Goal: Task Accomplishment & Management: Use online tool/utility

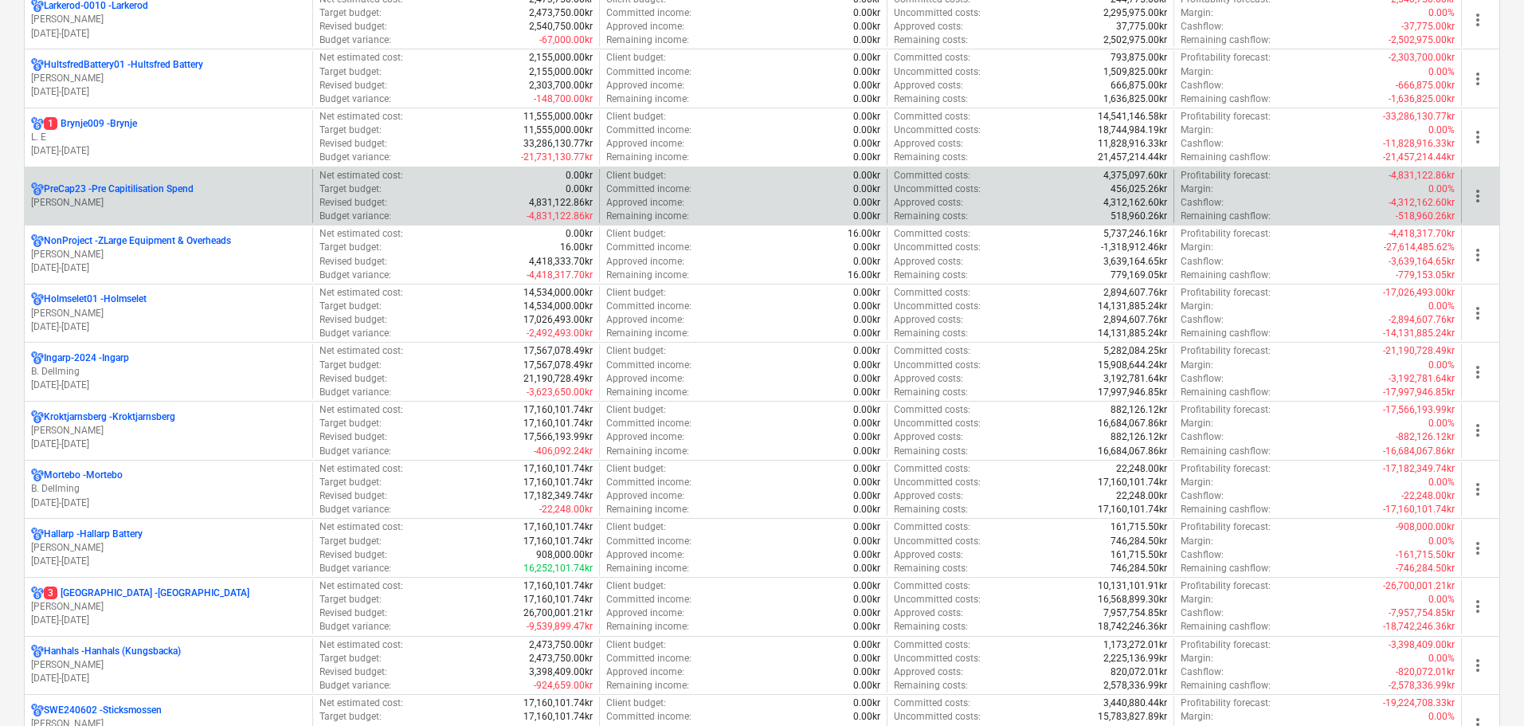
scroll to position [797, 0]
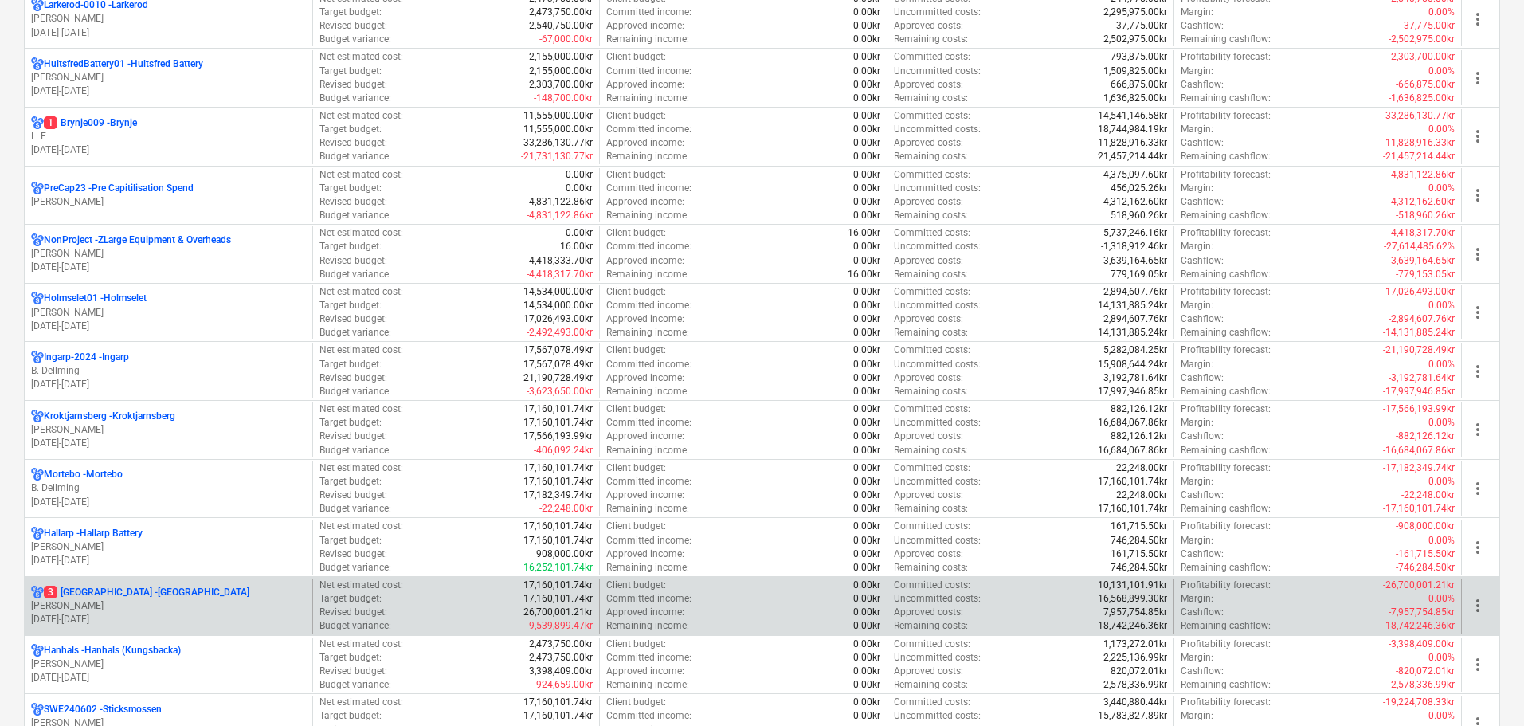
click at [127, 585] on p "3 [GEOGRAPHIC_DATA] - [GEOGRAPHIC_DATA]" at bounding box center [147, 592] width 206 height 14
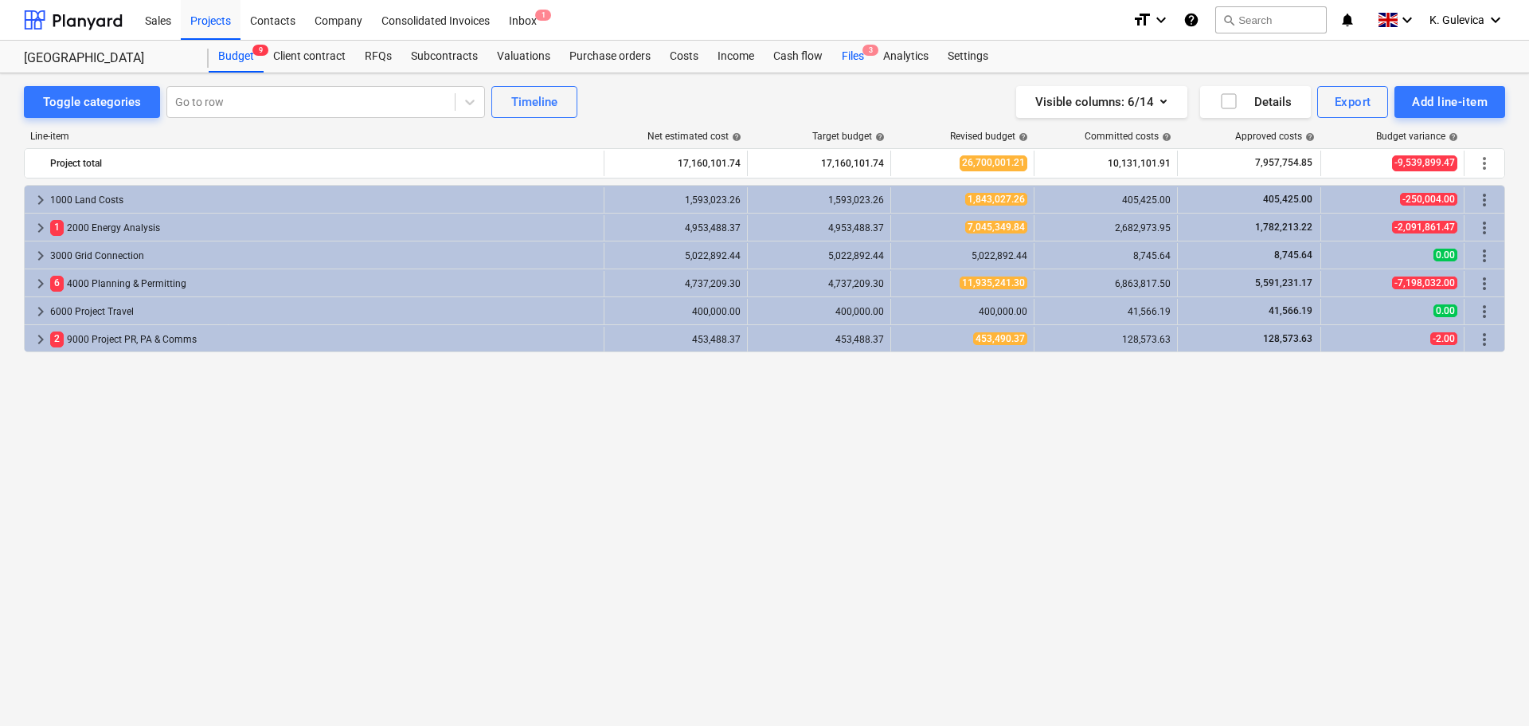
click at [856, 50] on div "Files 3" at bounding box center [852, 57] width 41 height 32
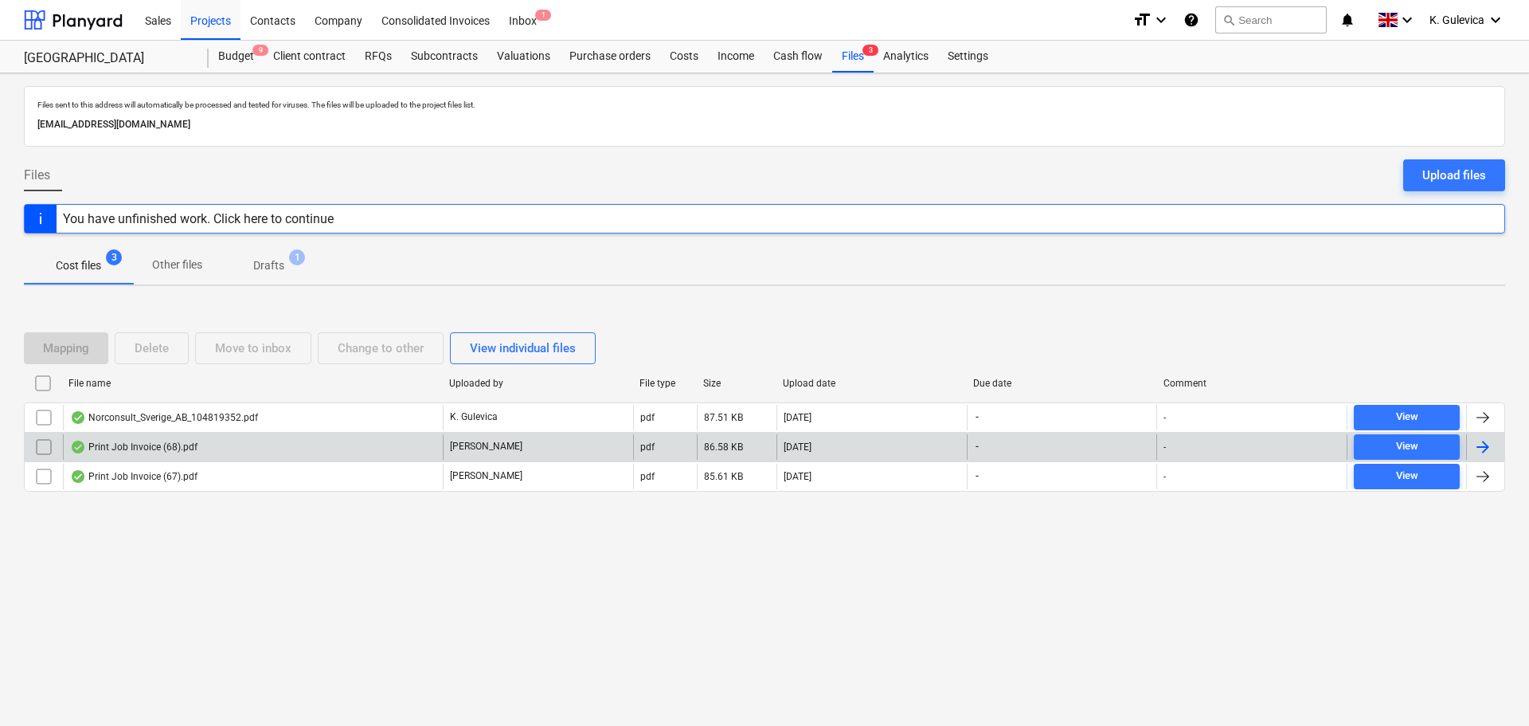
click at [225, 444] on div "Print Job Invoice (68).pdf" at bounding box center [253, 446] width 380 height 25
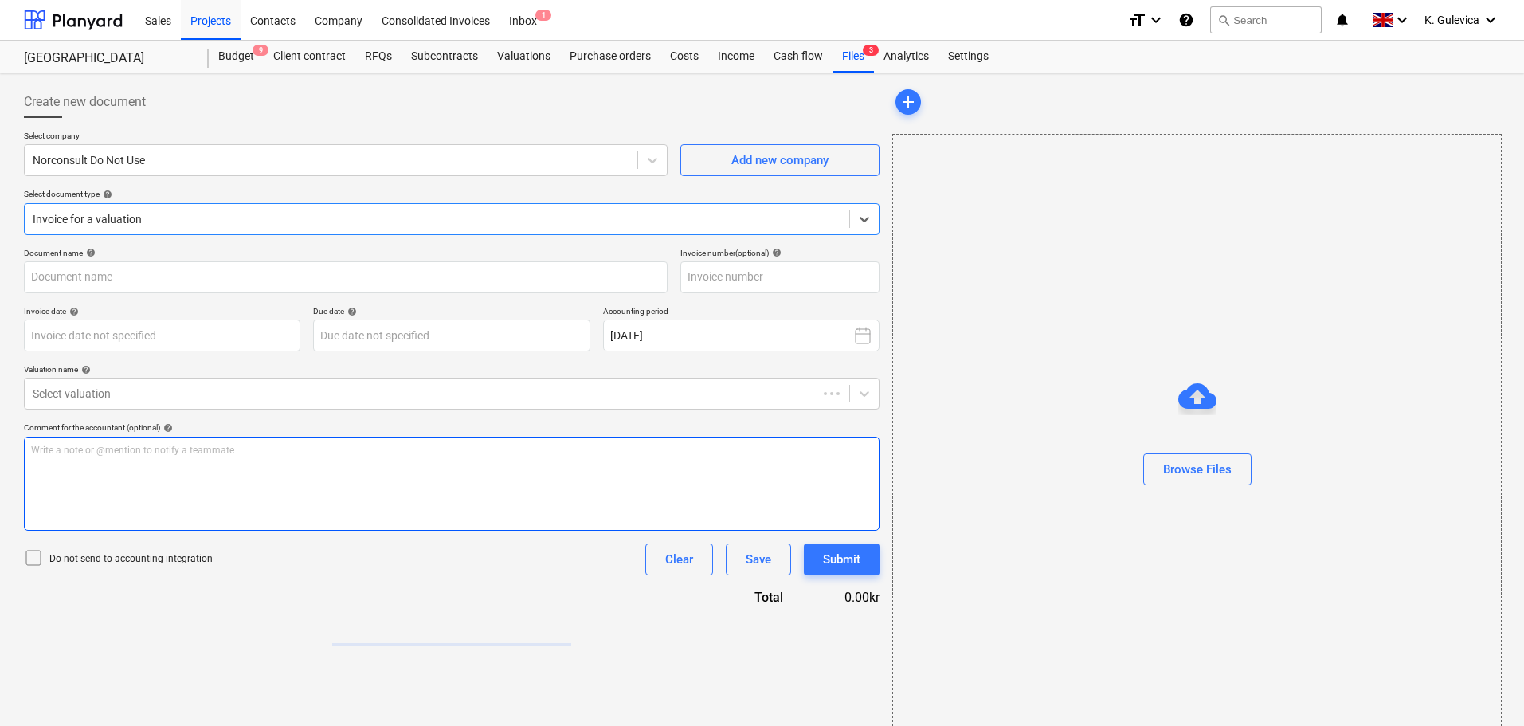
type input "104820080"
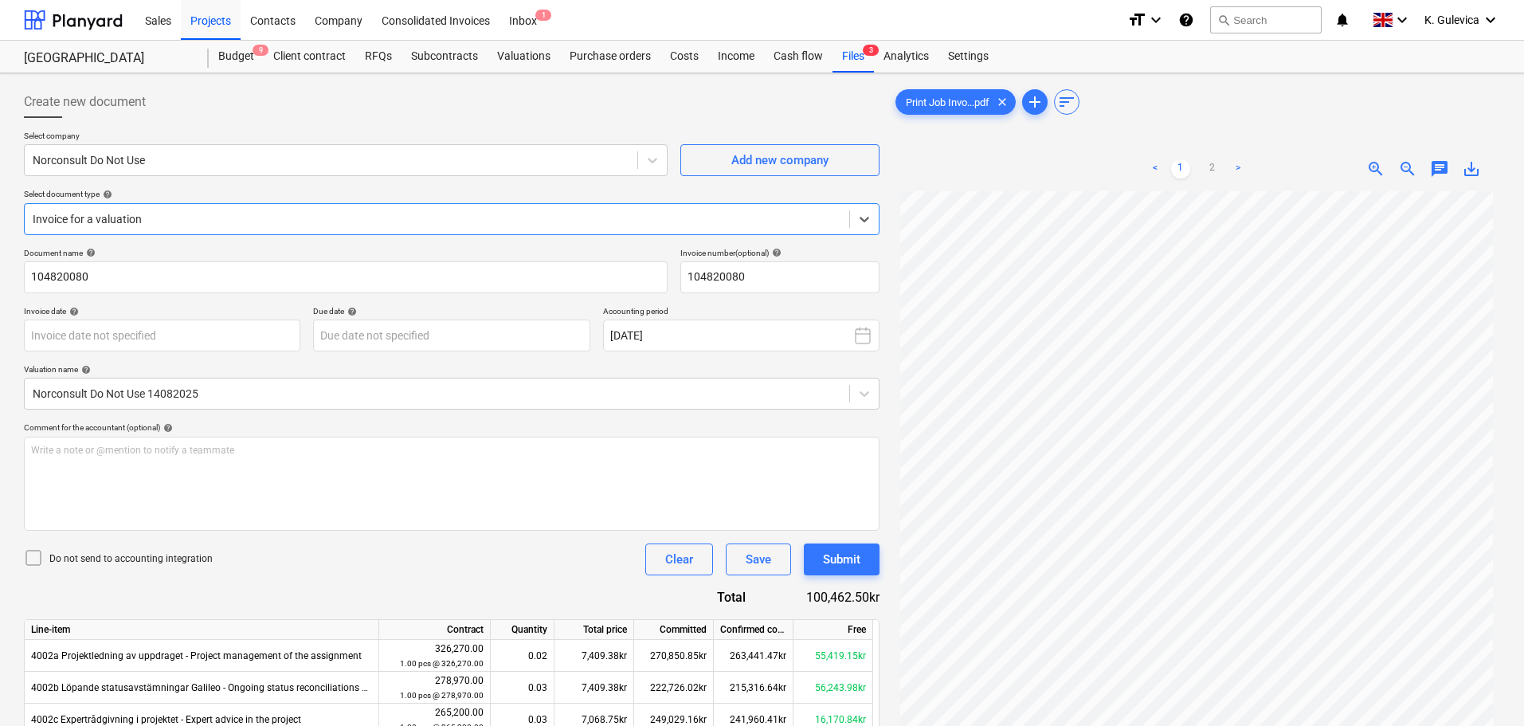
scroll to position [160, 0]
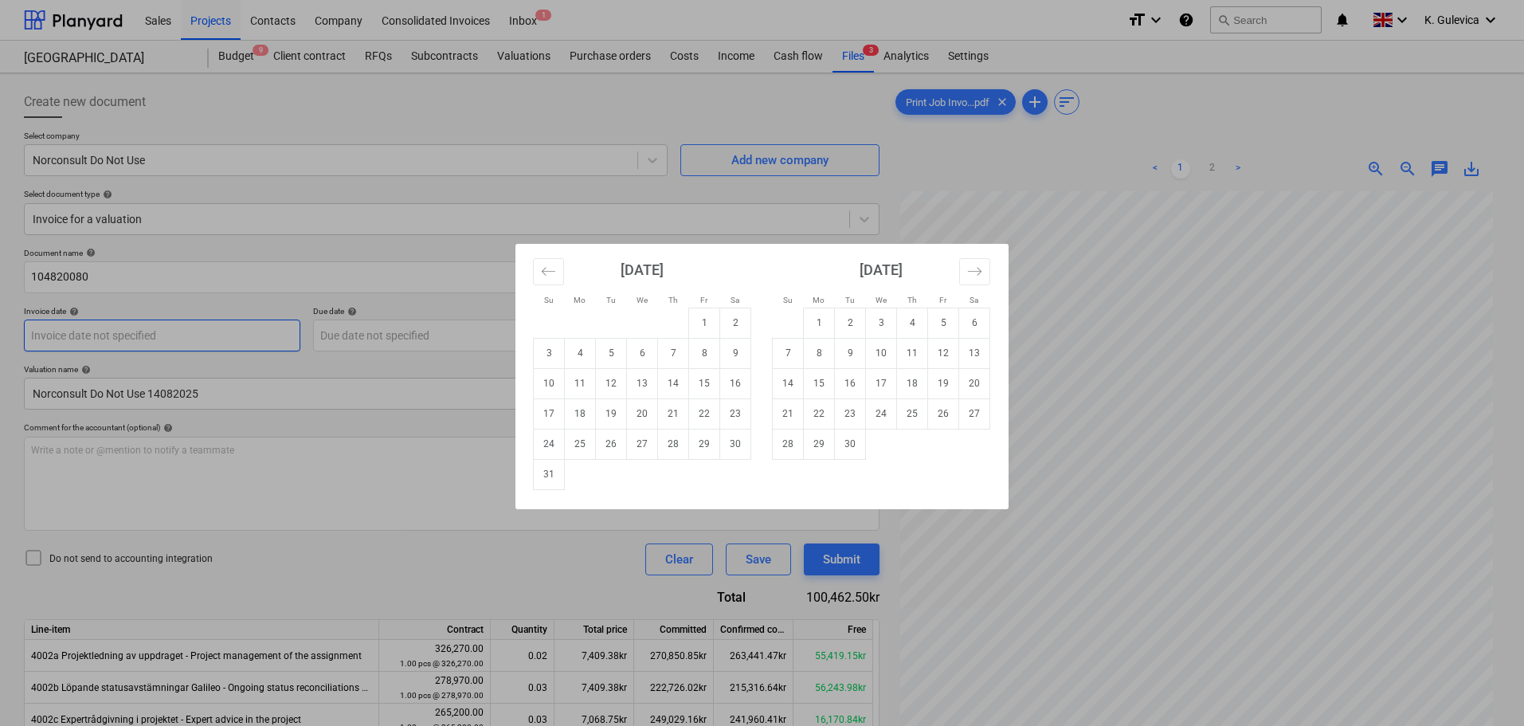
click at [172, 330] on body "Sales Projects Contacts Company Consolidated Invoices Inbox 1 format_size keybo…" at bounding box center [762, 363] width 1524 height 726
click at [707, 389] on td "15" at bounding box center [704, 383] width 31 height 30
type input "[DATE]"
click at [503, 327] on body "Sales Projects Contacts Company Consolidated Invoices Inbox 1 format_size keybo…" at bounding box center [762, 363] width 1524 height 726
click at [785, 380] on td "14" at bounding box center [788, 383] width 31 height 30
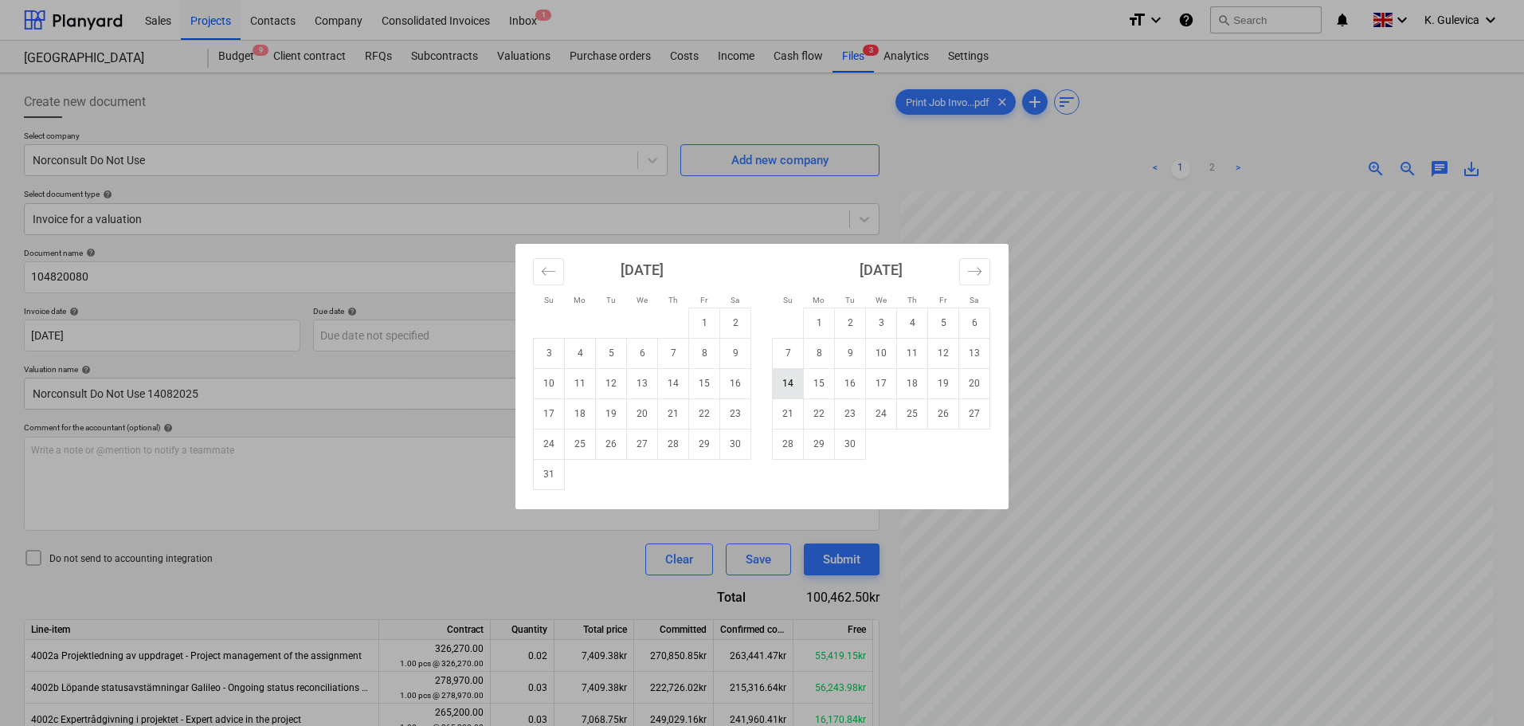
type input "[DATE]"
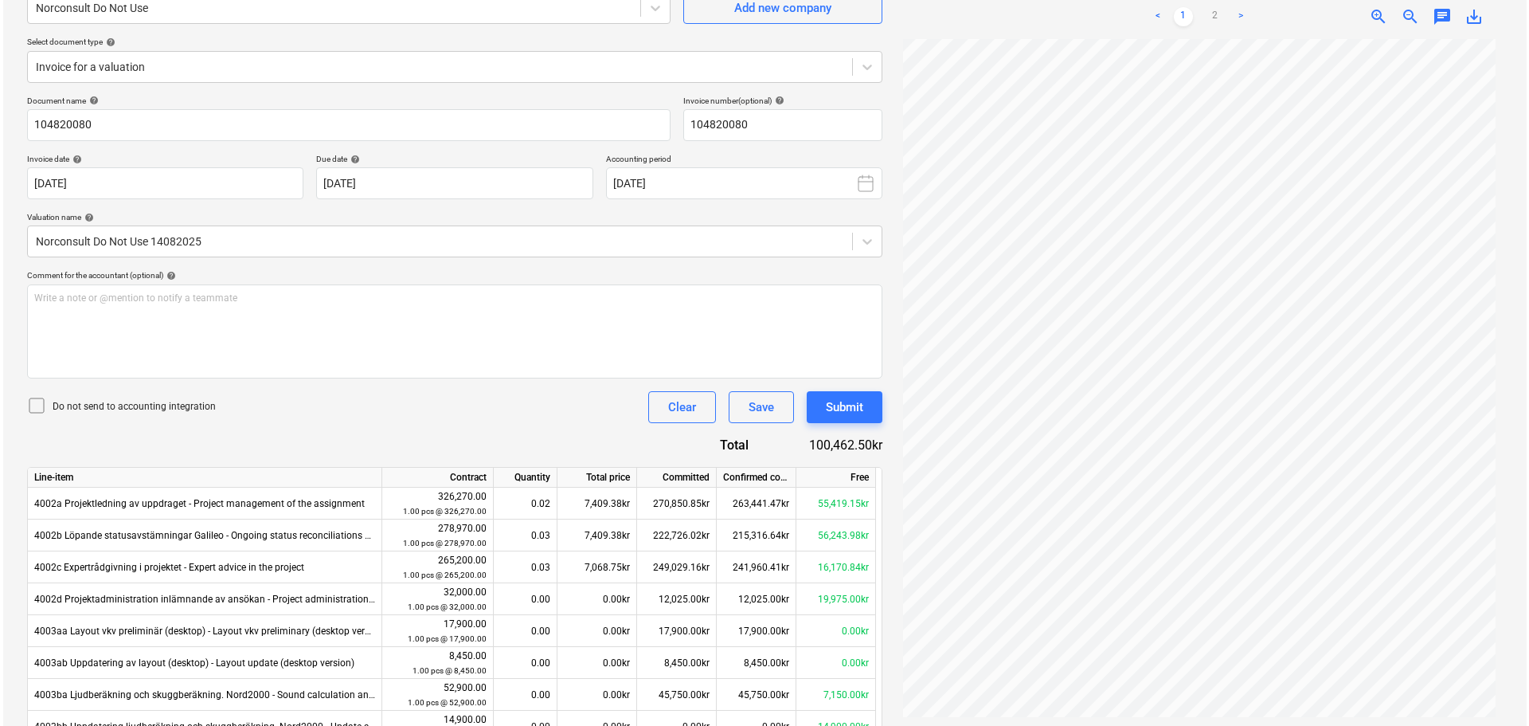
scroll to position [159, 0]
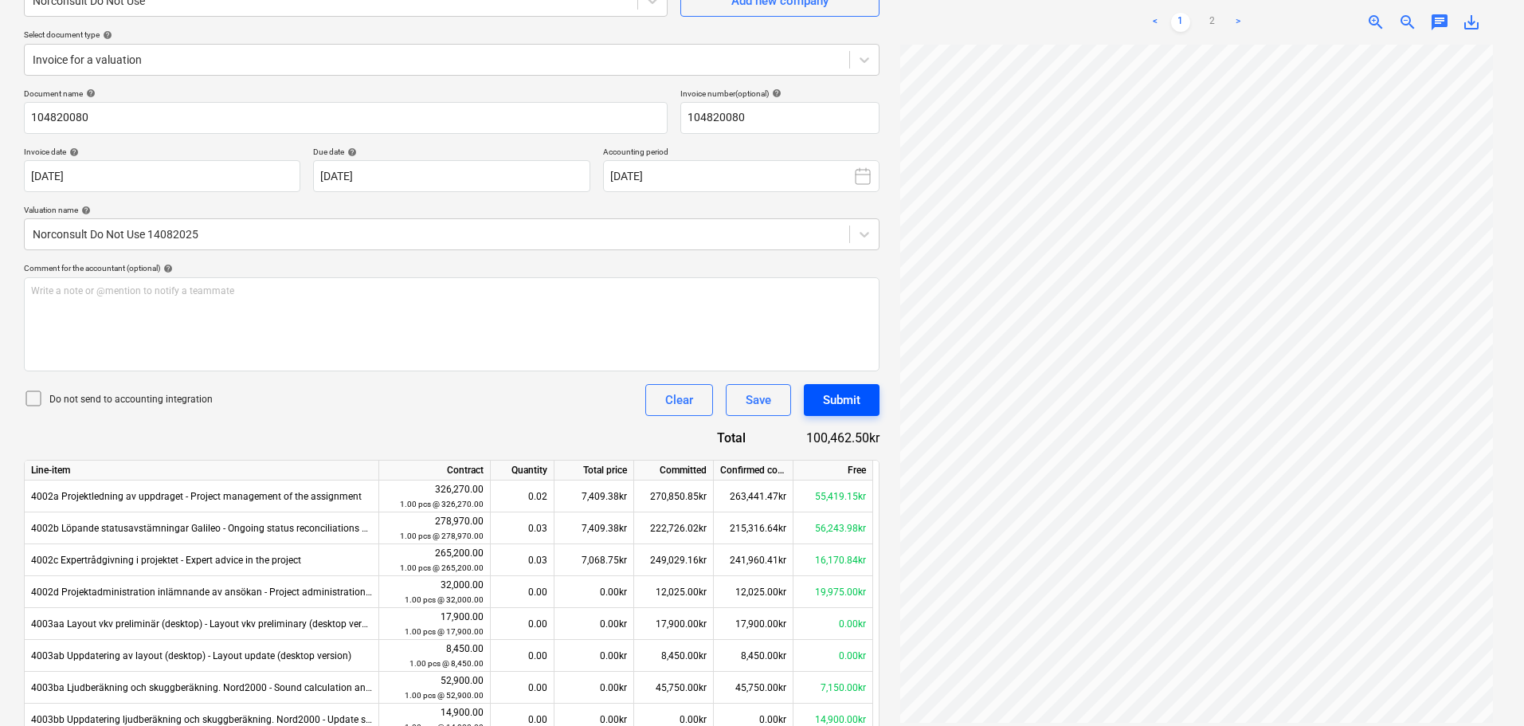
click at [842, 396] on div "Submit" at bounding box center [841, 400] width 37 height 21
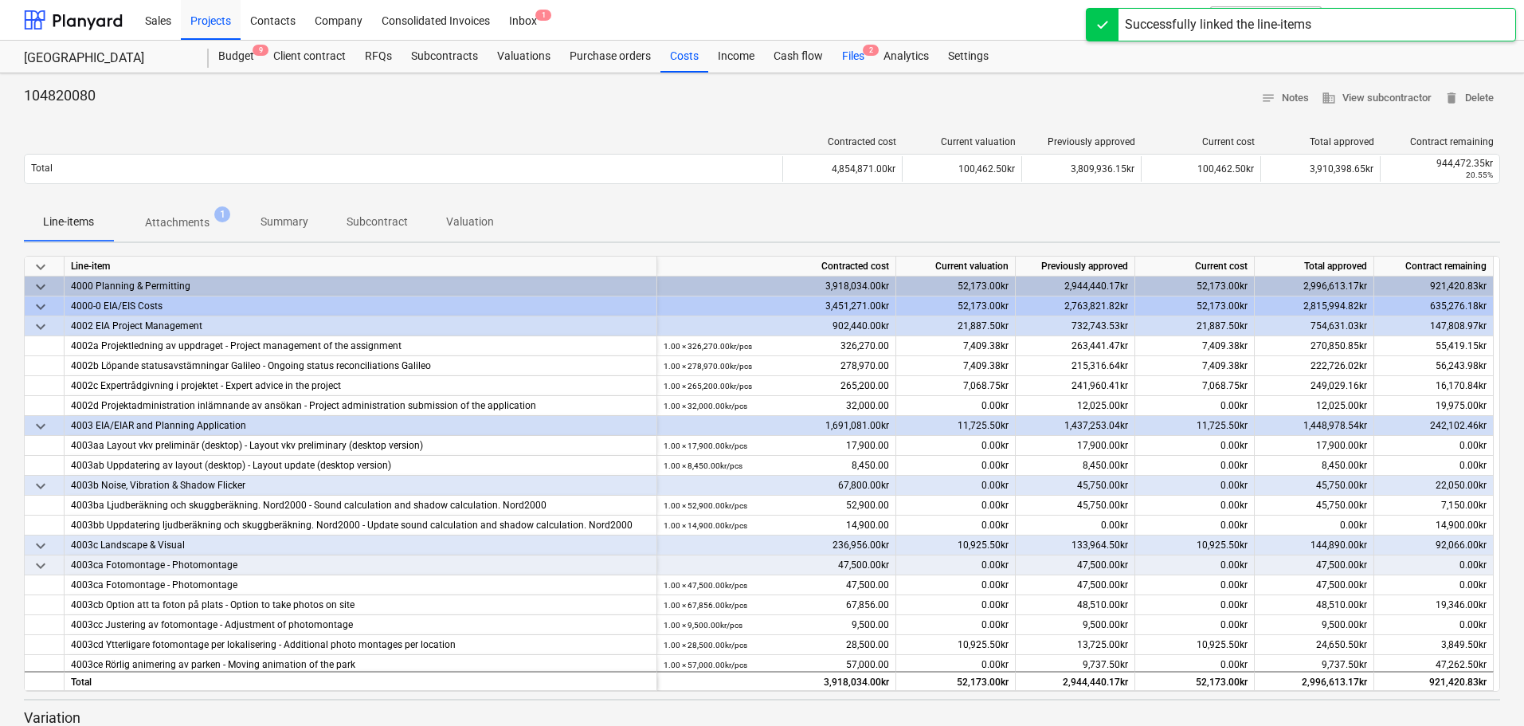
click at [856, 53] on div "Files 2" at bounding box center [852, 57] width 41 height 32
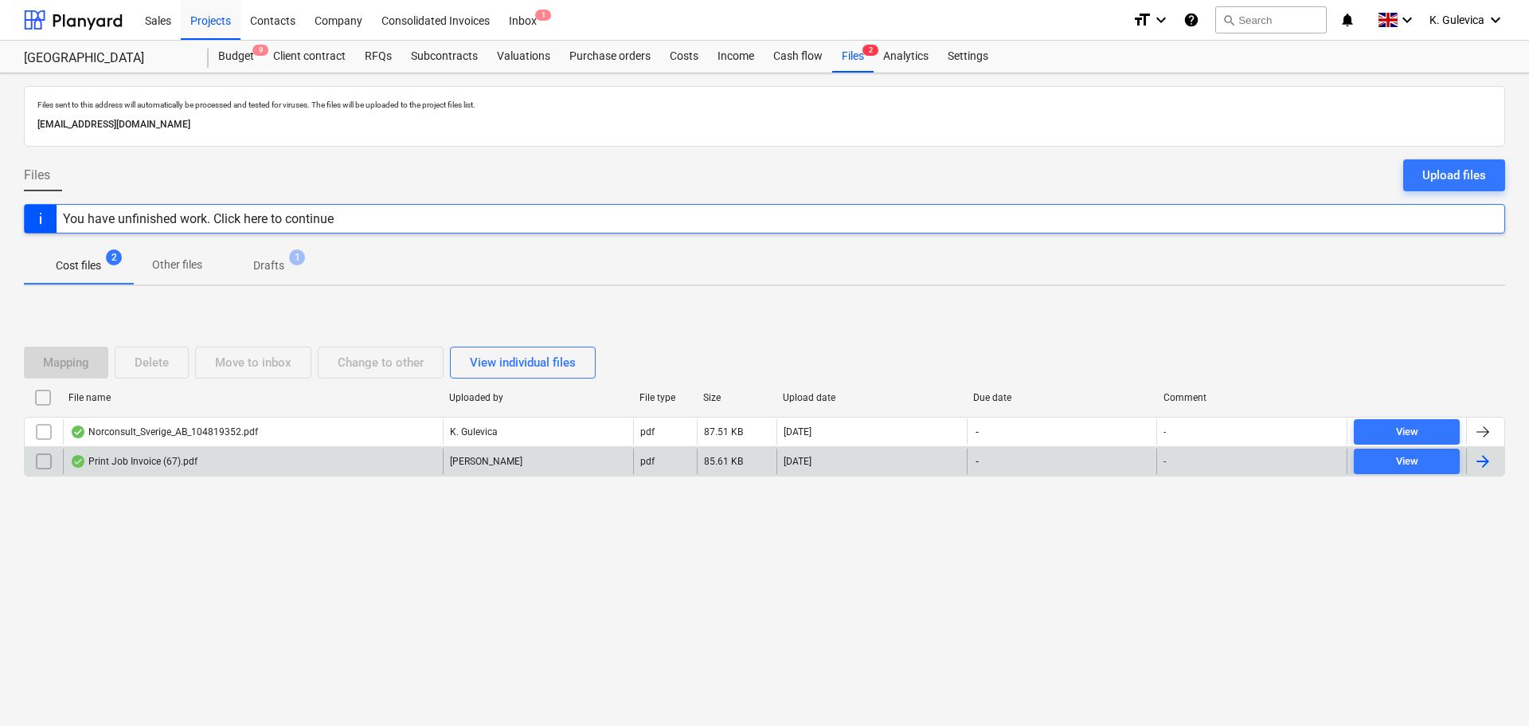
click at [212, 460] on div "Print Job Invoice (67).pdf" at bounding box center [253, 460] width 380 height 25
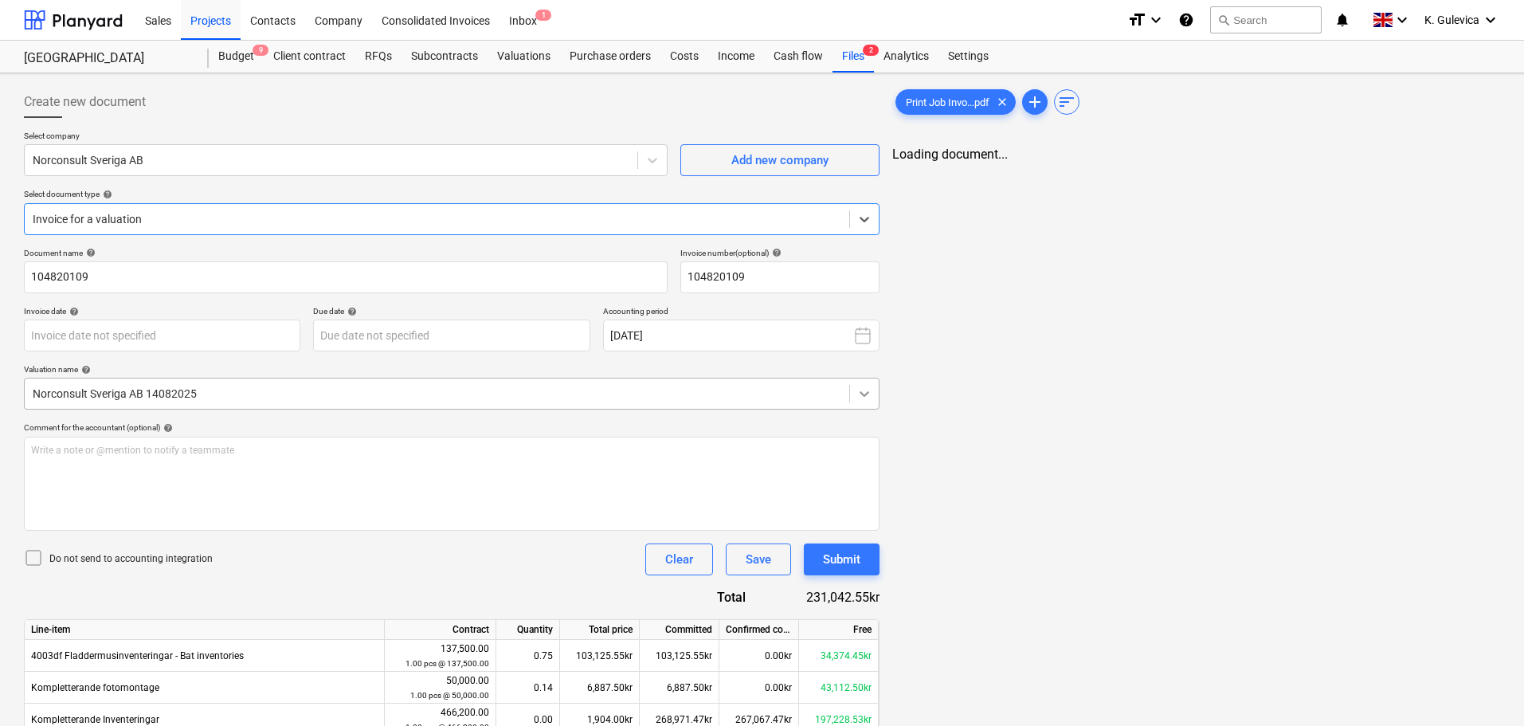
type input "104820109"
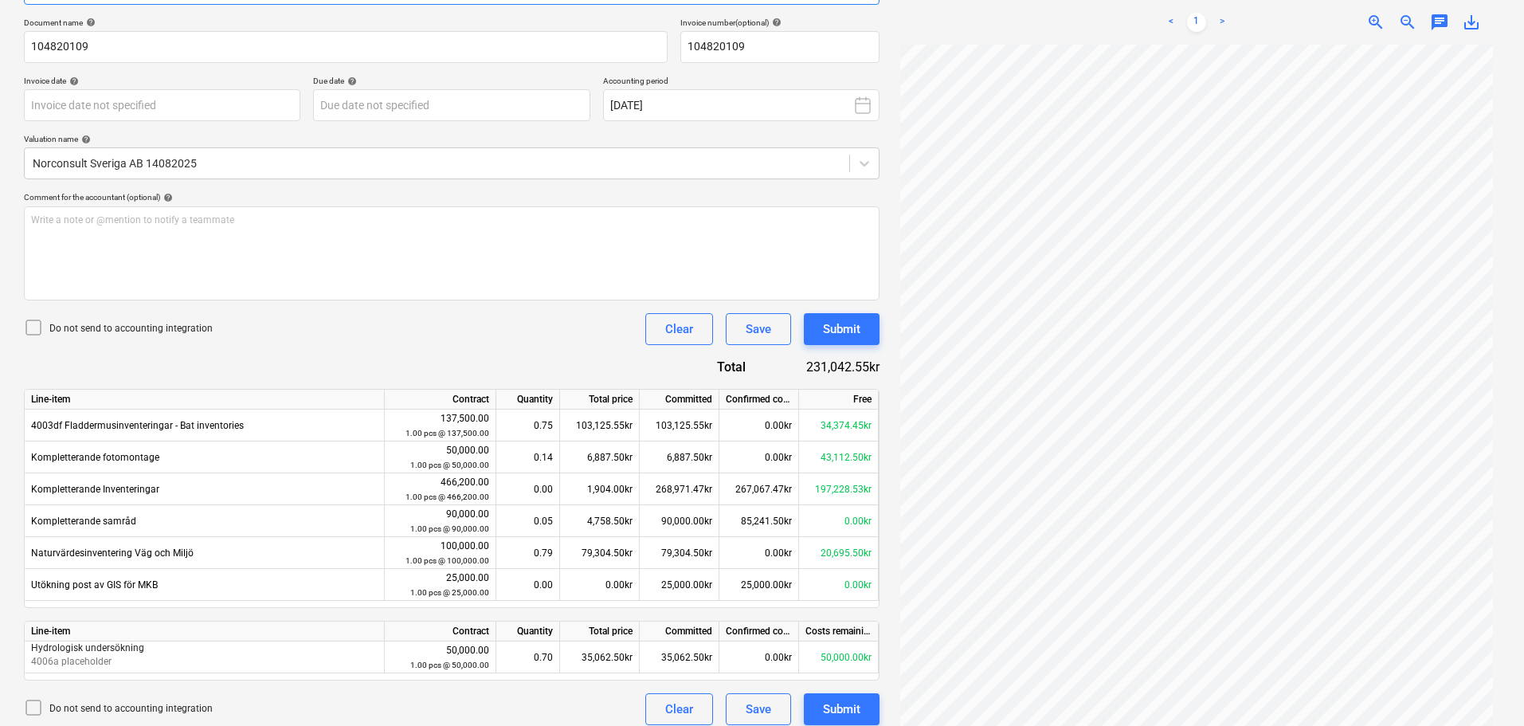
scroll to position [239, 0]
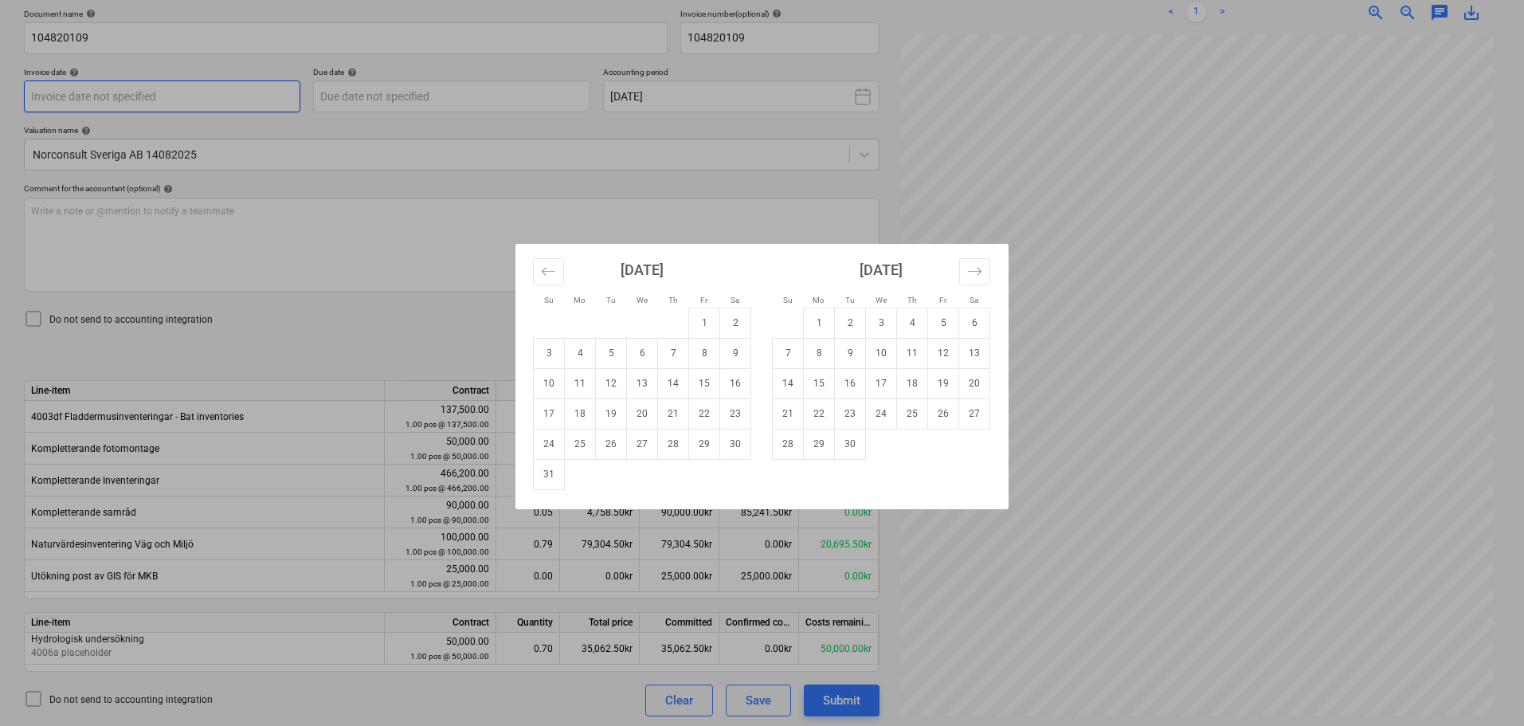
click at [137, 103] on body "Sales Projects Contacts Company Consolidated Invoices Inbox 1 format_size keybo…" at bounding box center [762, 124] width 1524 height 726
click at [711, 387] on td "15" at bounding box center [704, 383] width 31 height 30
type input "[DATE]"
click at [433, 94] on body "Sales Projects Contacts Company Consolidated Invoices Inbox 1 format_size keybo…" at bounding box center [762, 124] width 1524 height 726
click at [793, 386] on td "14" at bounding box center [788, 383] width 31 height 30
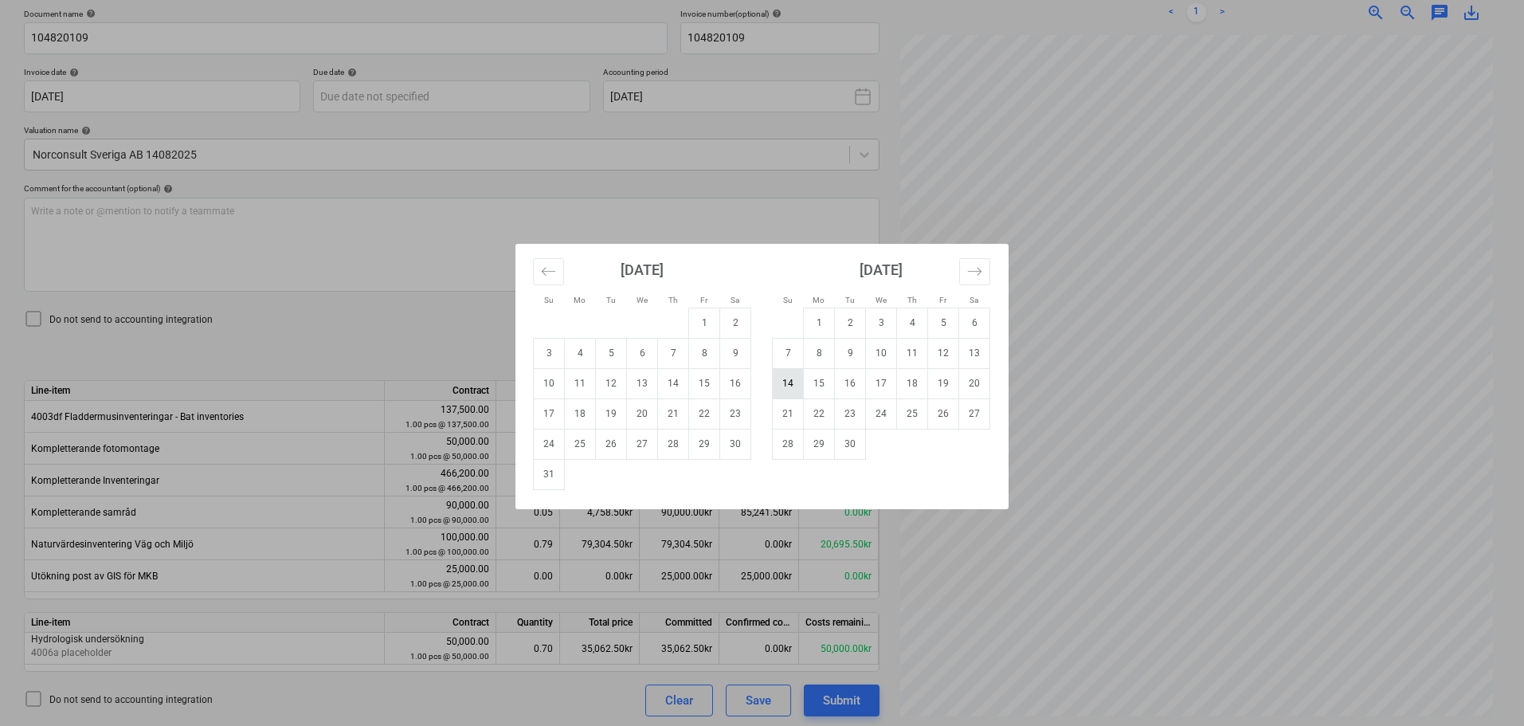
type input "[DATE]"
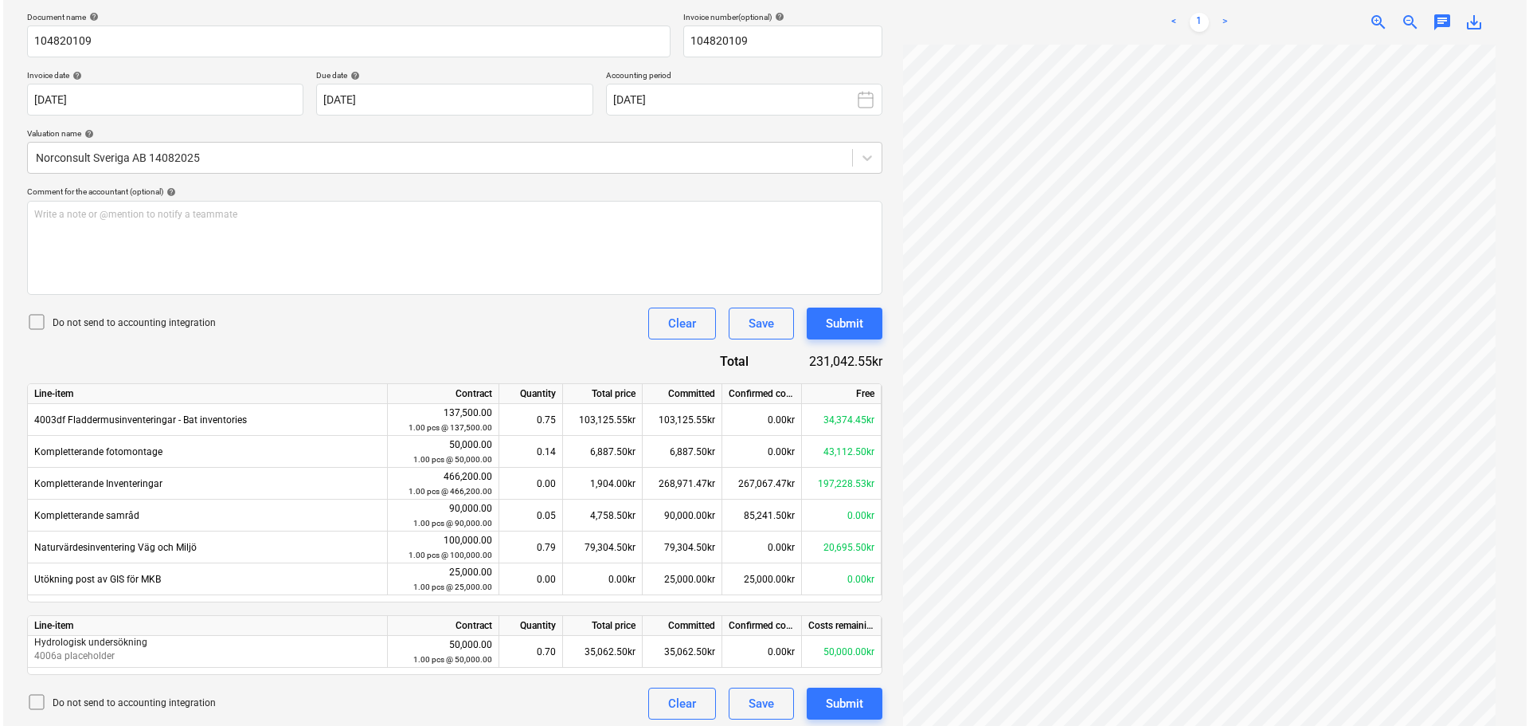
scroll to position [242, 0]
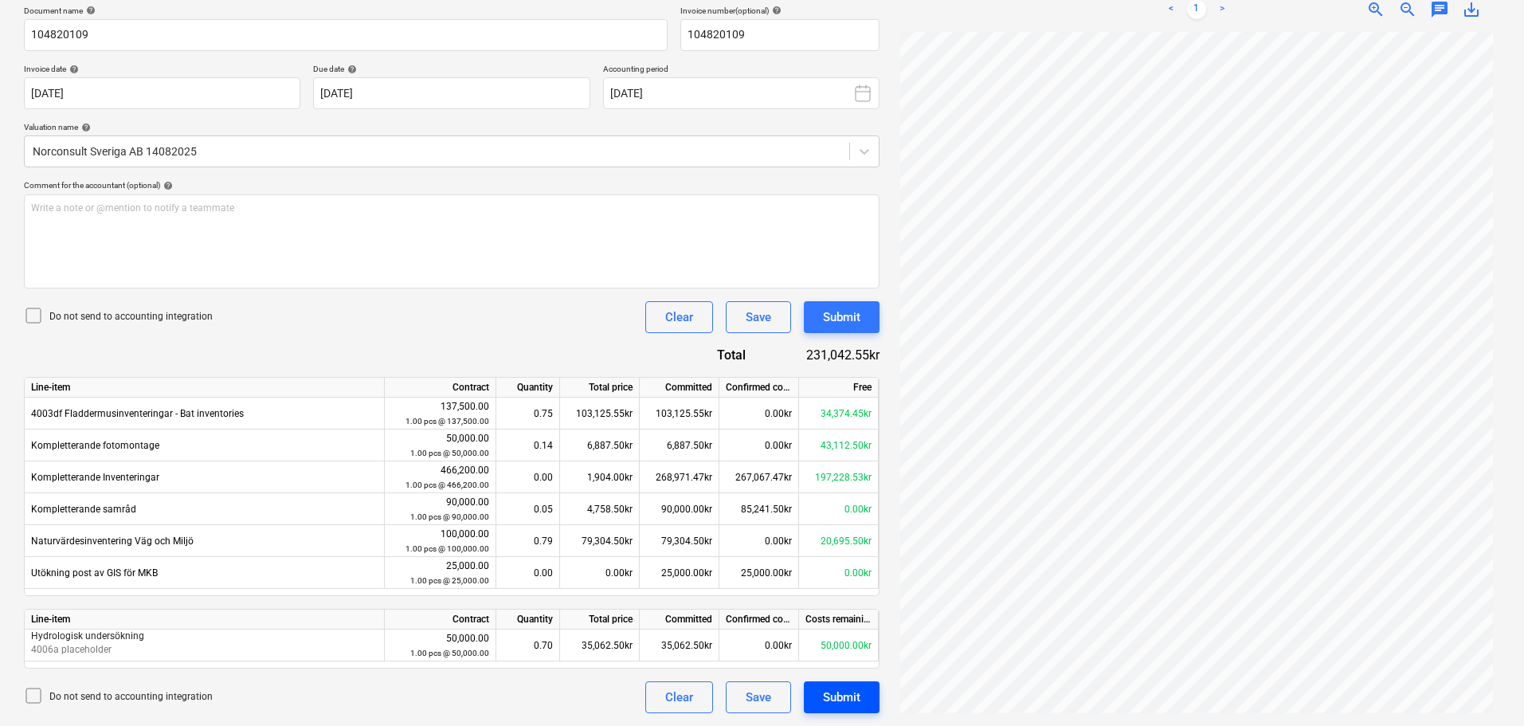
click at [851, 694] on div "Submit" at bounding box center [841, 697] width 37 height 21
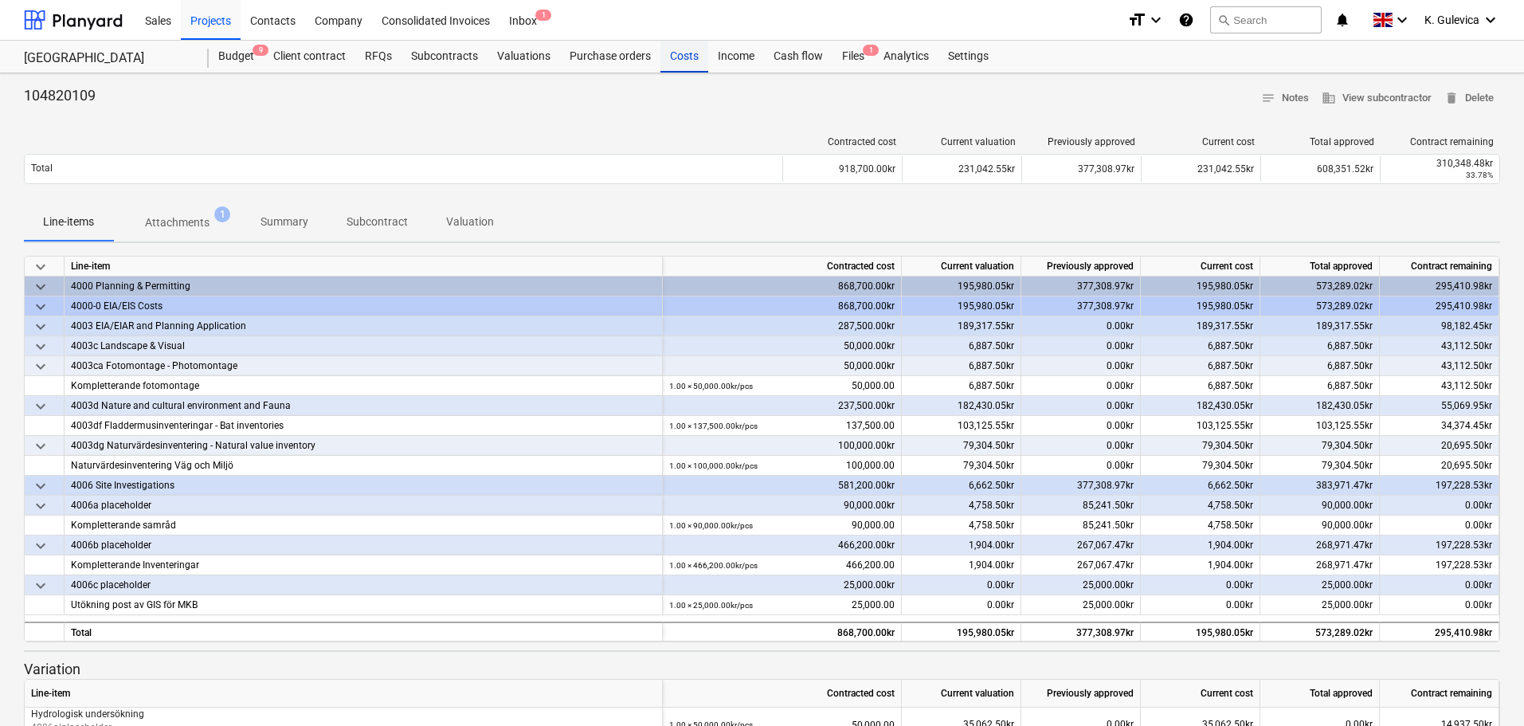
click at [691, 61] on div "Costs" at bounding box center [684, 57] width 48 height 32
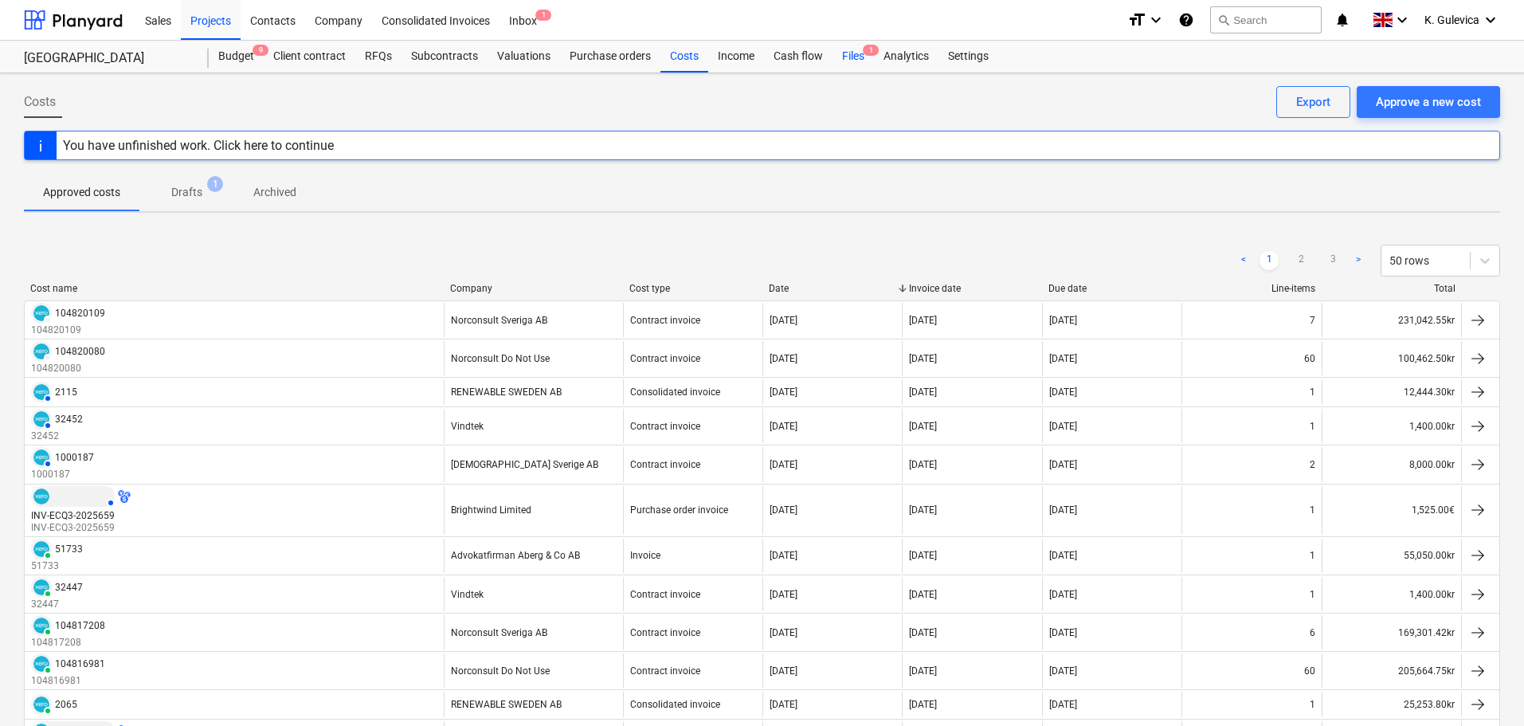
click at [855, 49] on div "Files 1" at bounding box center [852, 57] width 41 height 32
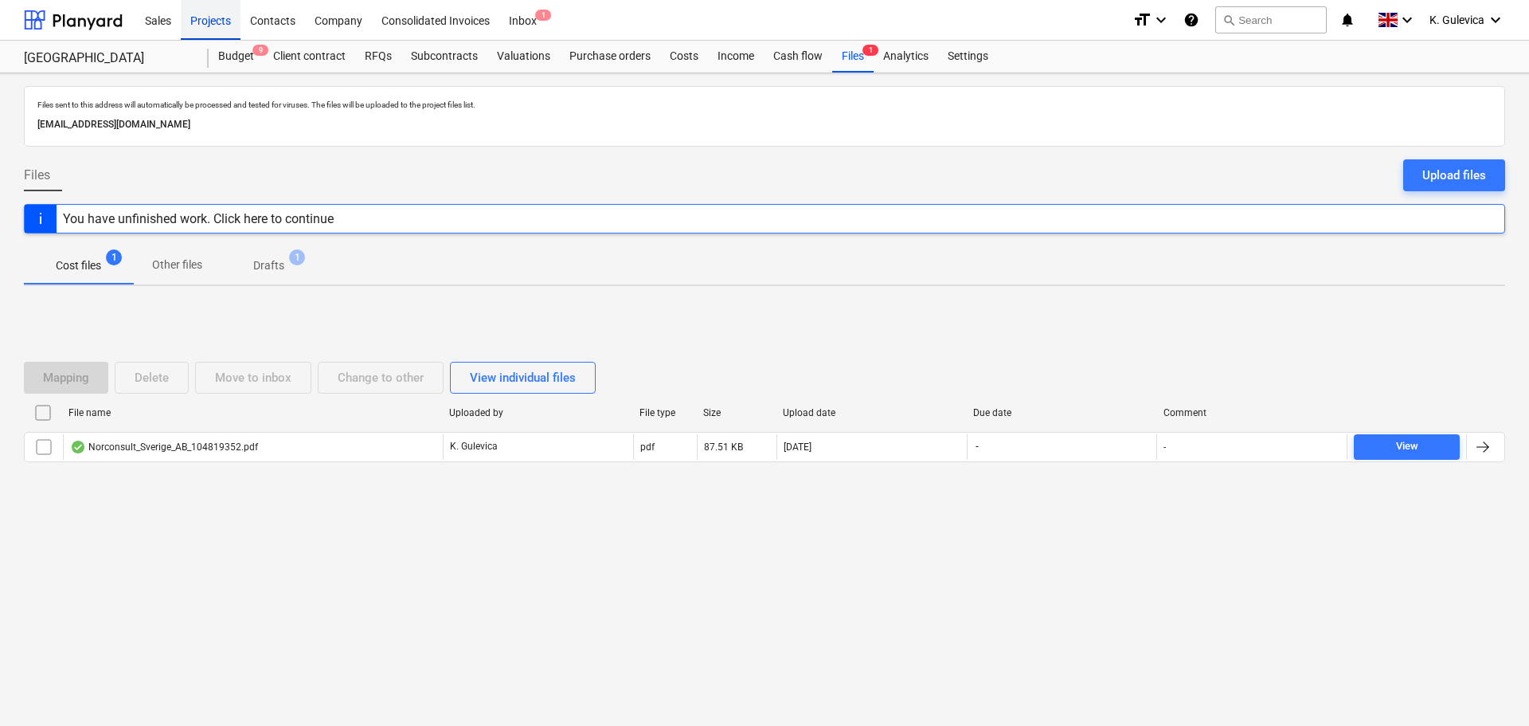
click at [217, 19] on div "Projects" at bounding box center [211, 19] width 60 height 41
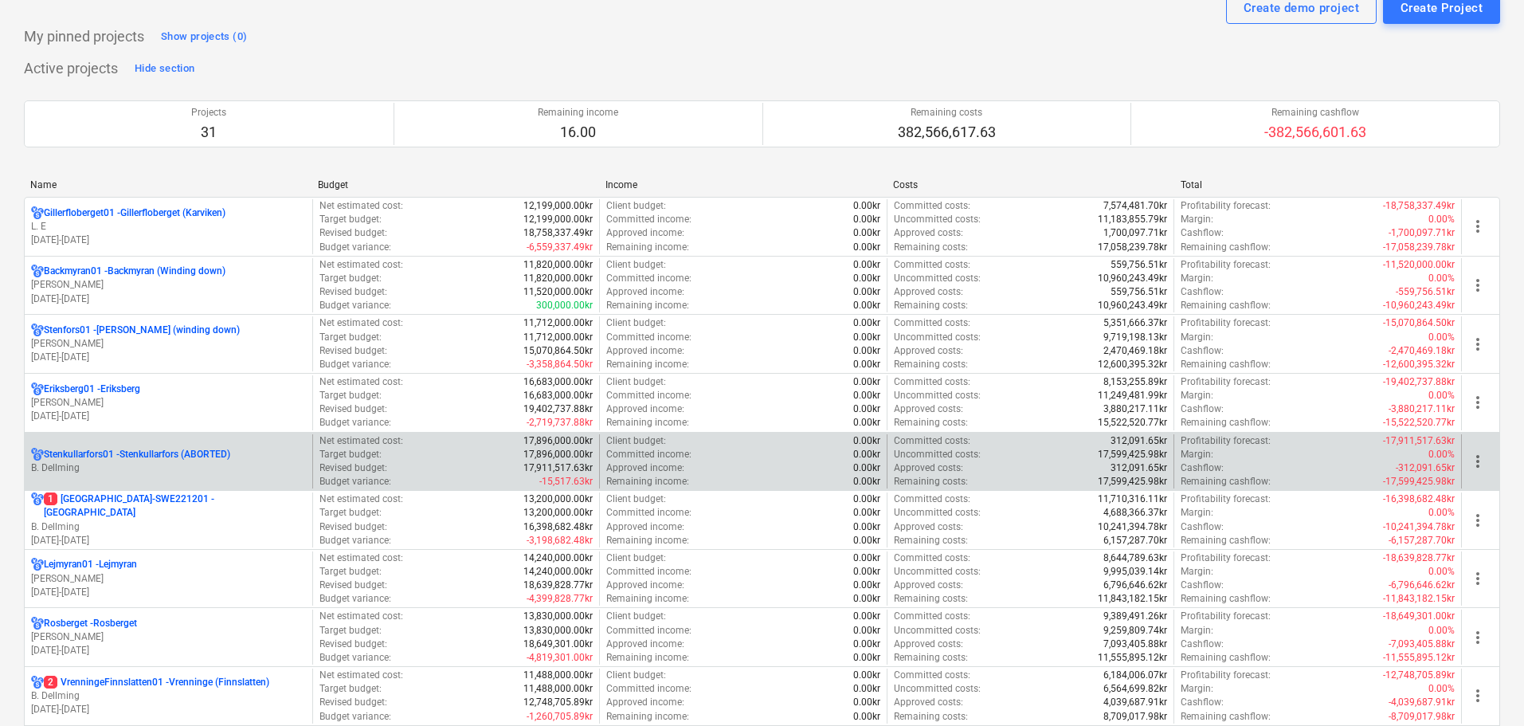
scroll to position [80, 0]
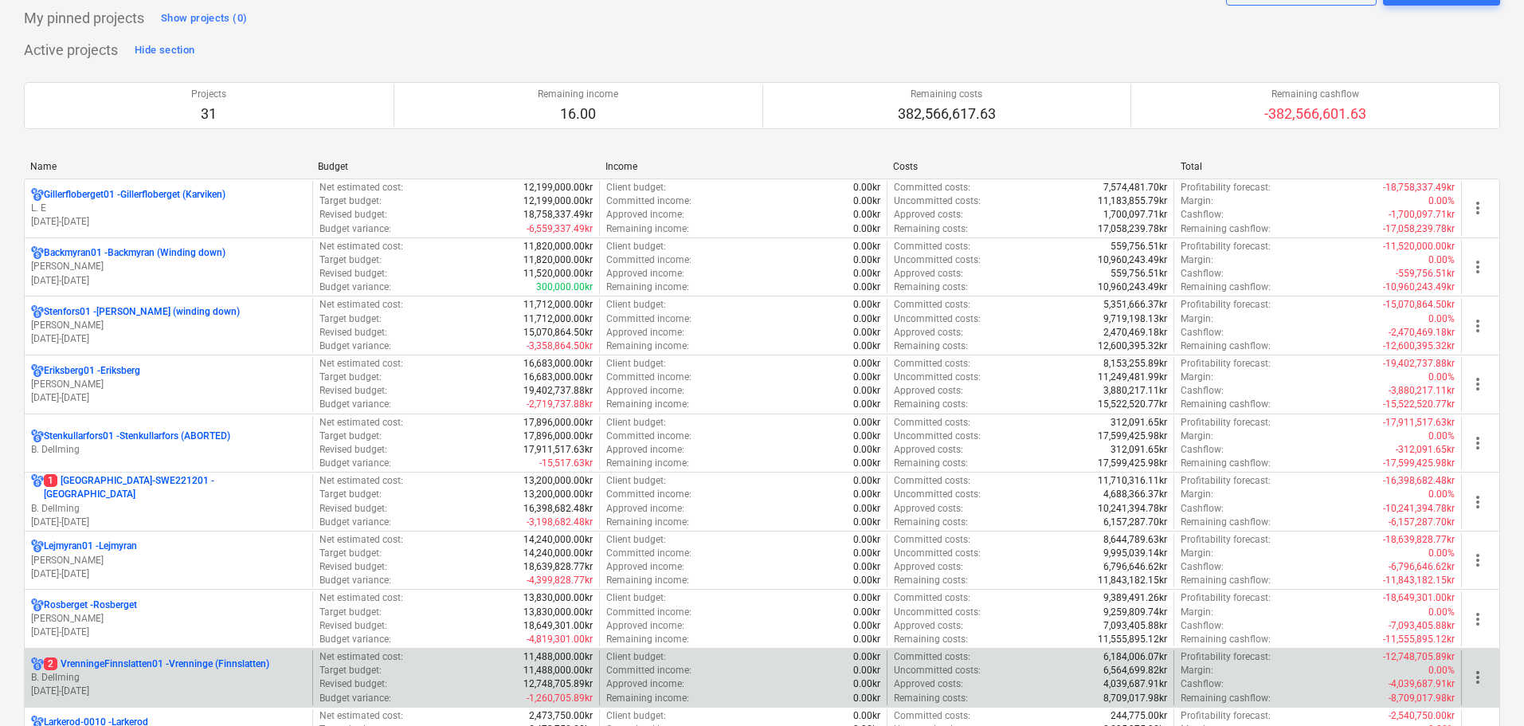
click at [191, 670] on p "2 VrenningeFinnslatten01 - Vrenninge (Finnslatten)" at bounding box center [156, 664] width 225 height 14
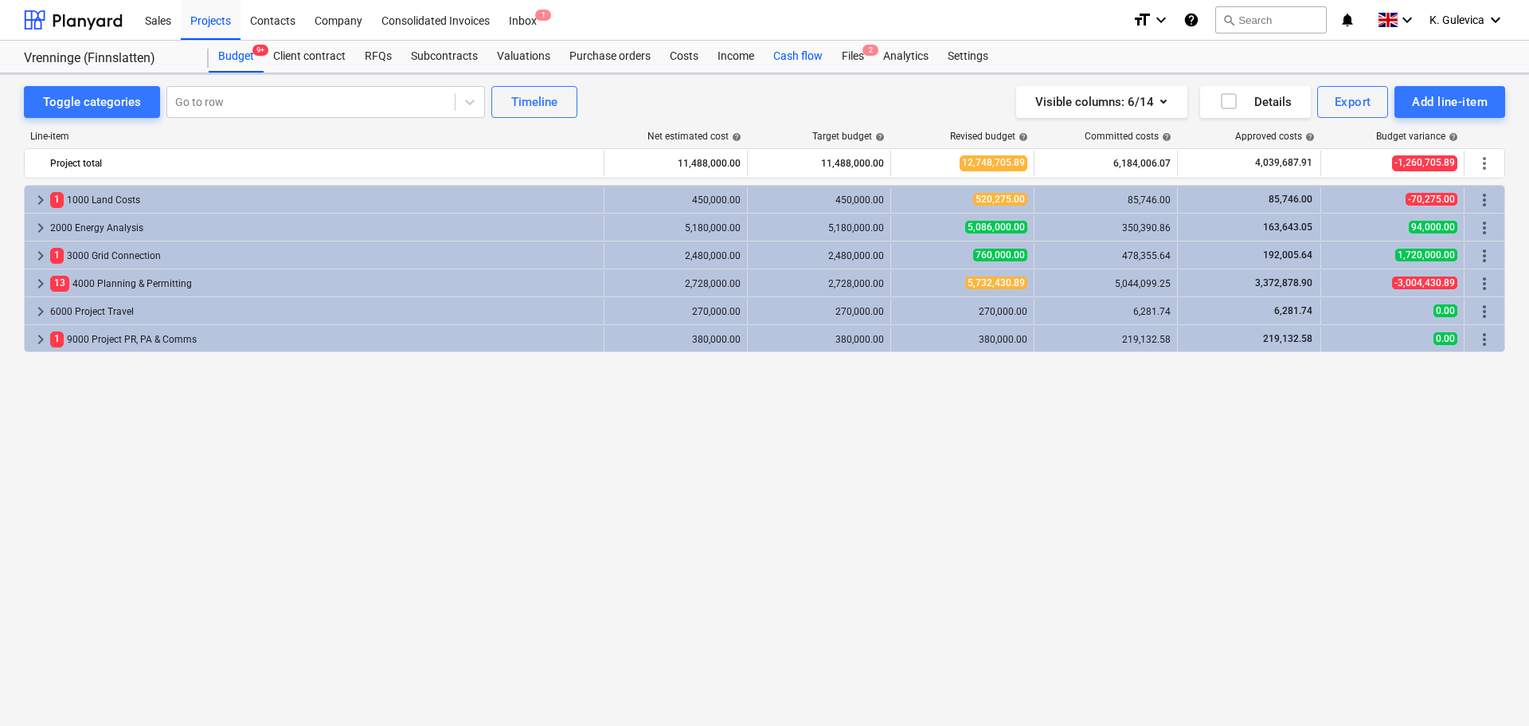
click at [784, 57] on div "Cash flow" at bounding box center [798, 57] width 69 height 32
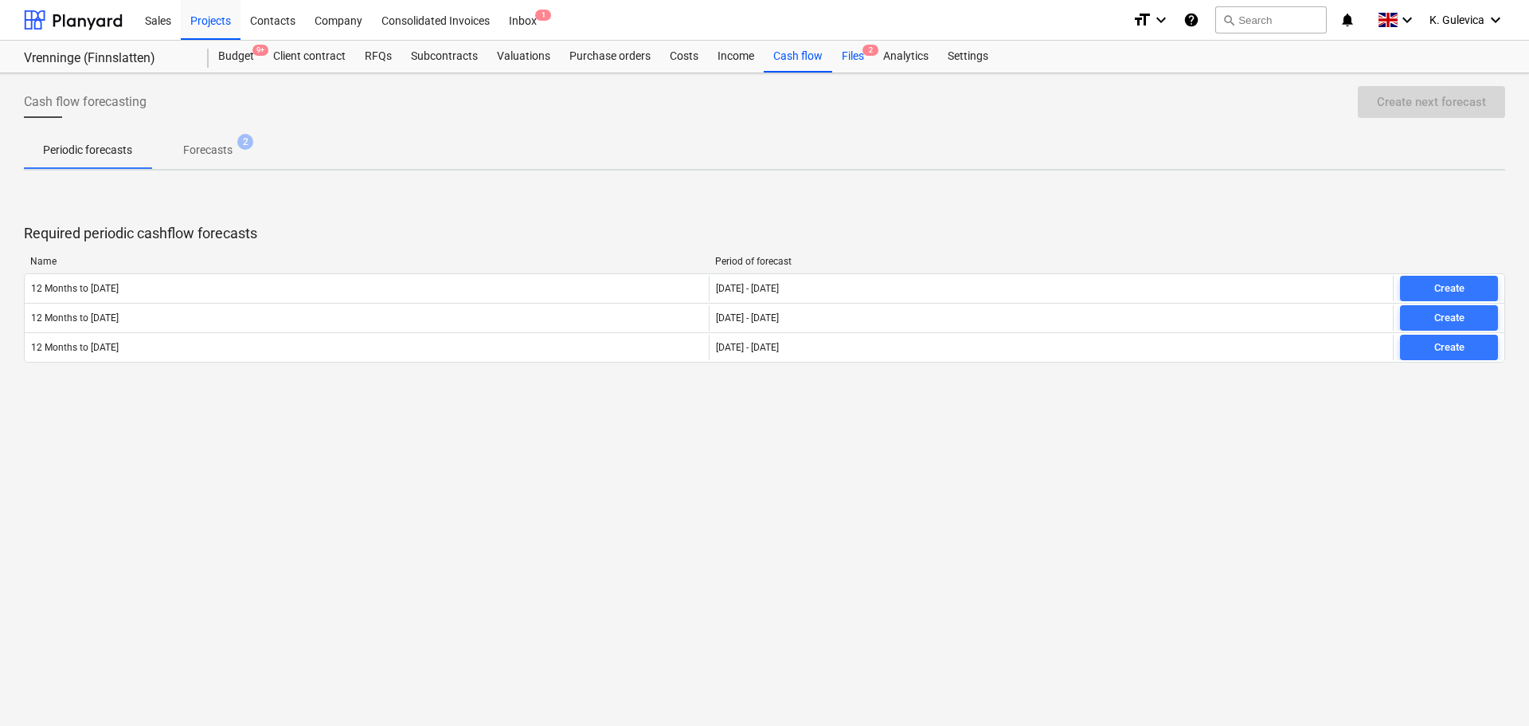
click at [864, 53] on span "2" at bounding box center [871, 50] width 16 height 11
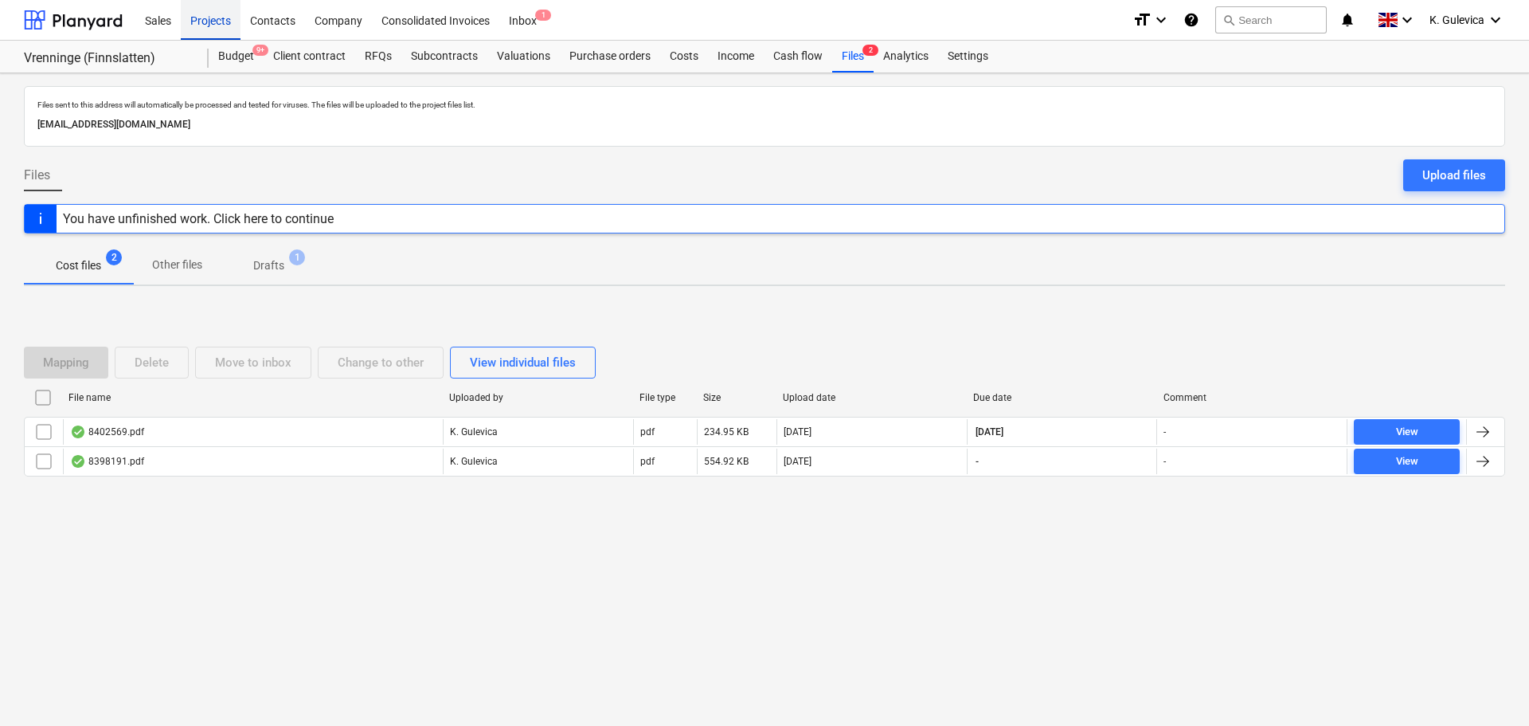
click at [198, 21] on div "Projects" at bounding box center [211, 19] width 60 height 41
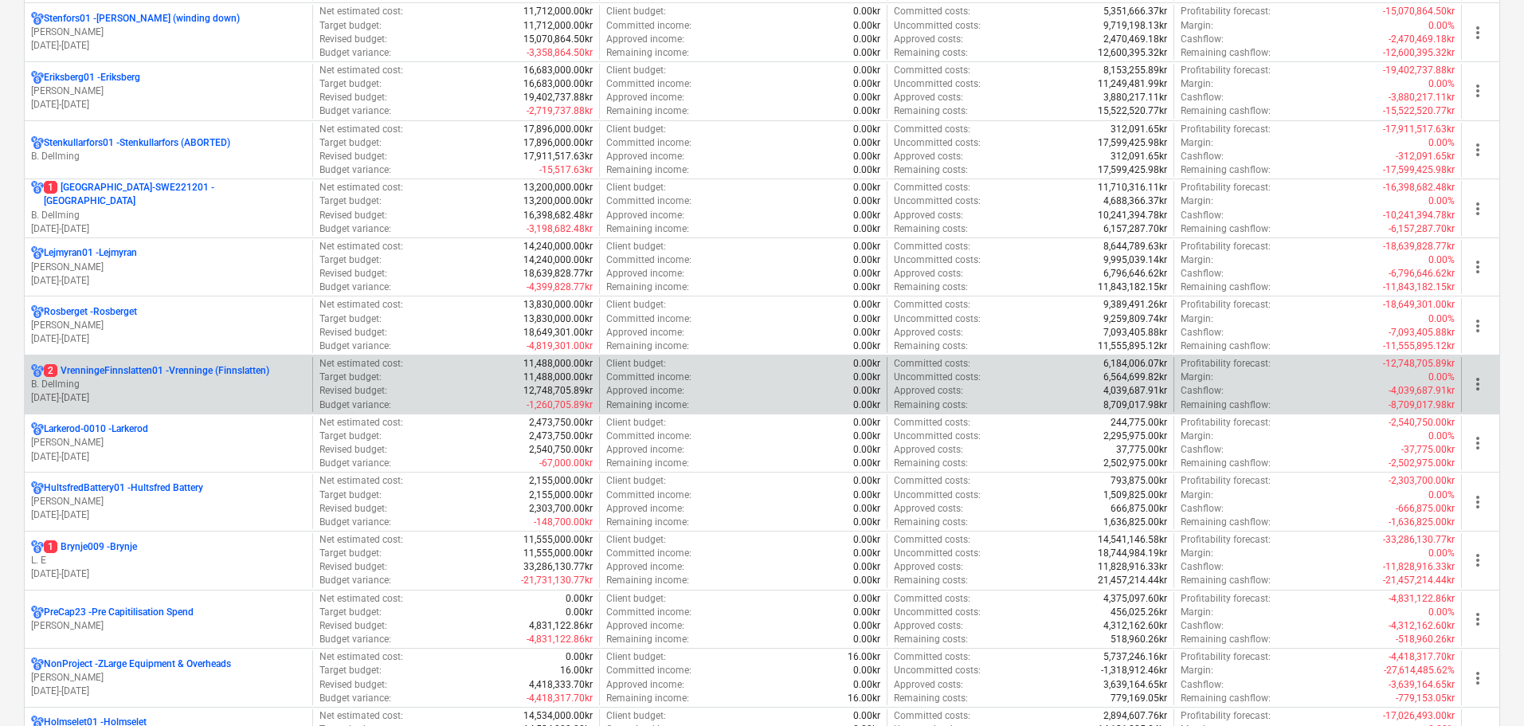
scroll to position [398, 0]
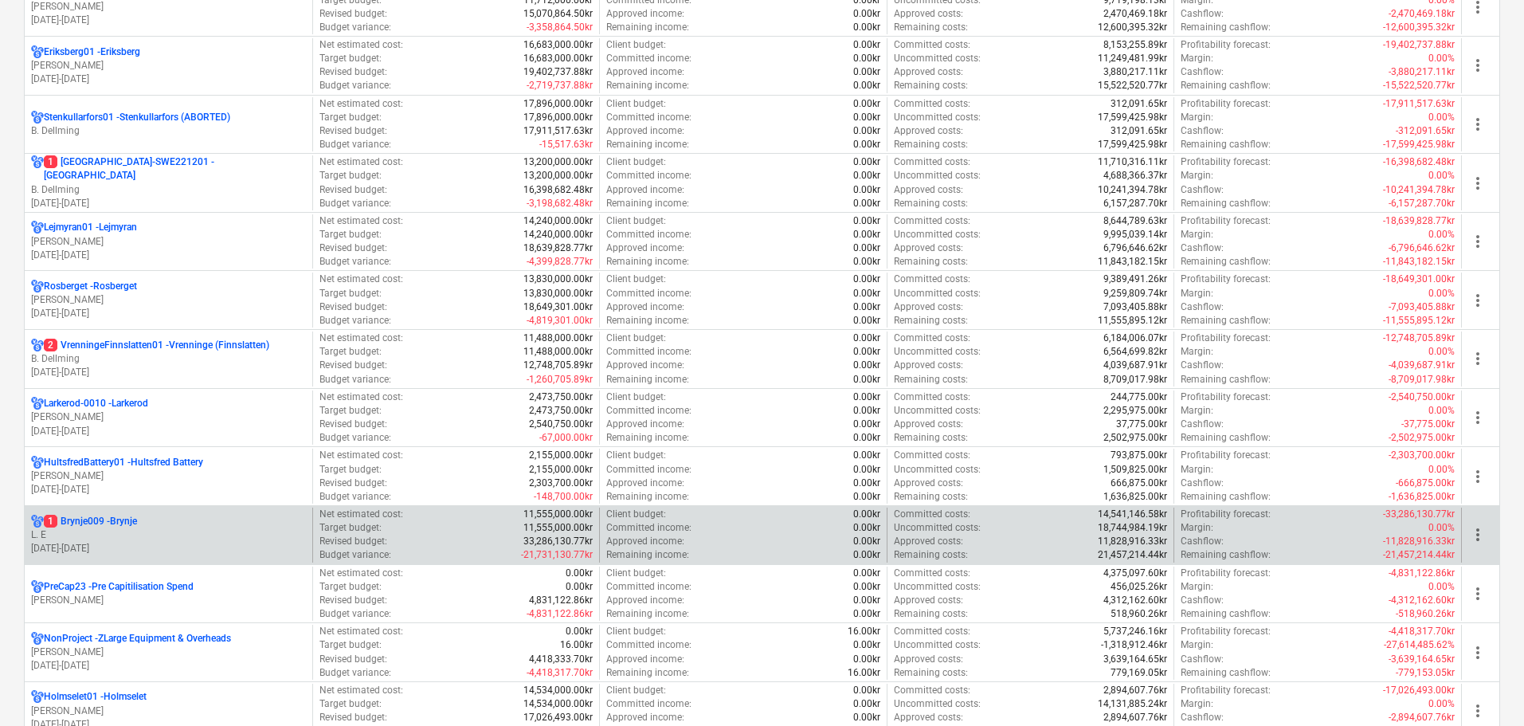
drag, startPoint x: 224, startPoint y: 545, endPoint x: 229, endPoint y: 538, distance: 8.6
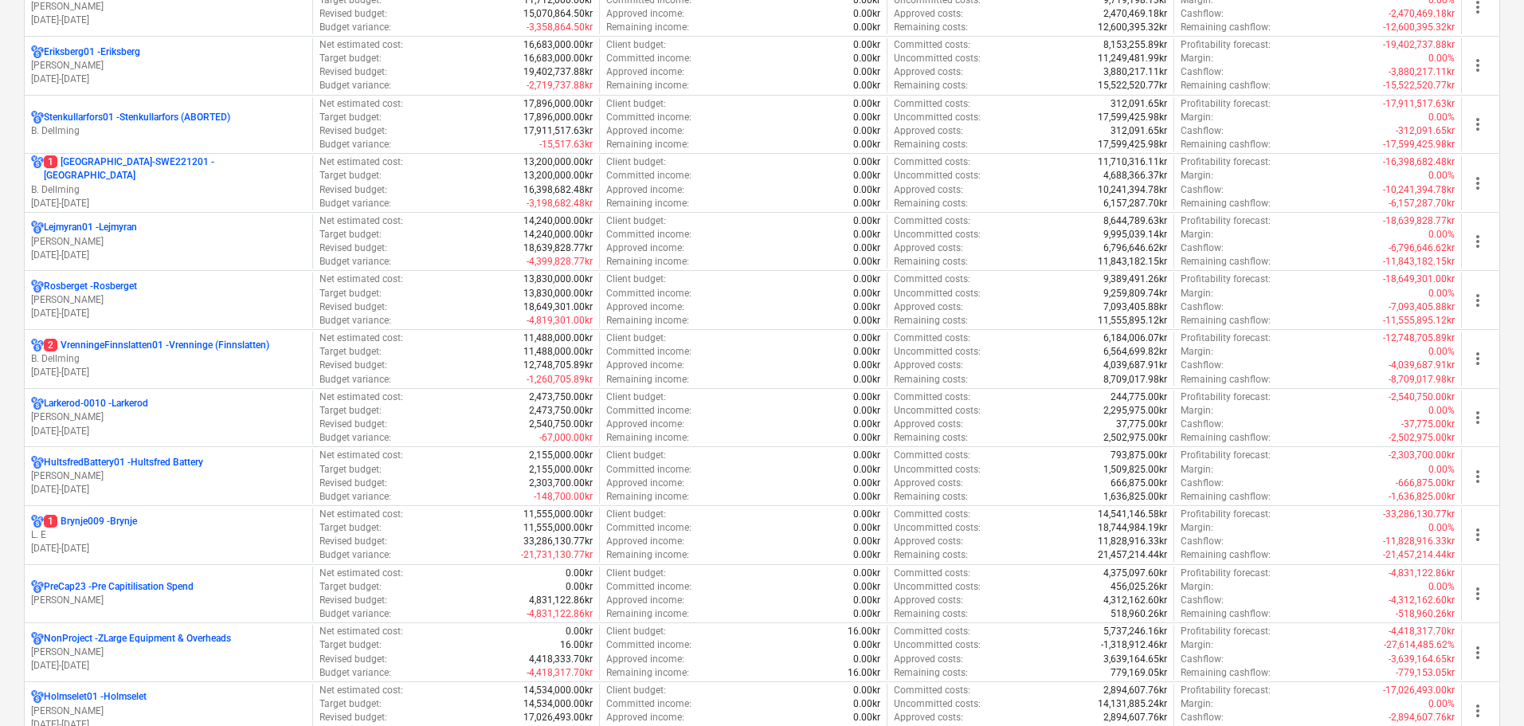
click at [223, 545] on p "[DATE] - [DATE]" at bounding box center [168, 549] width 275 height 14
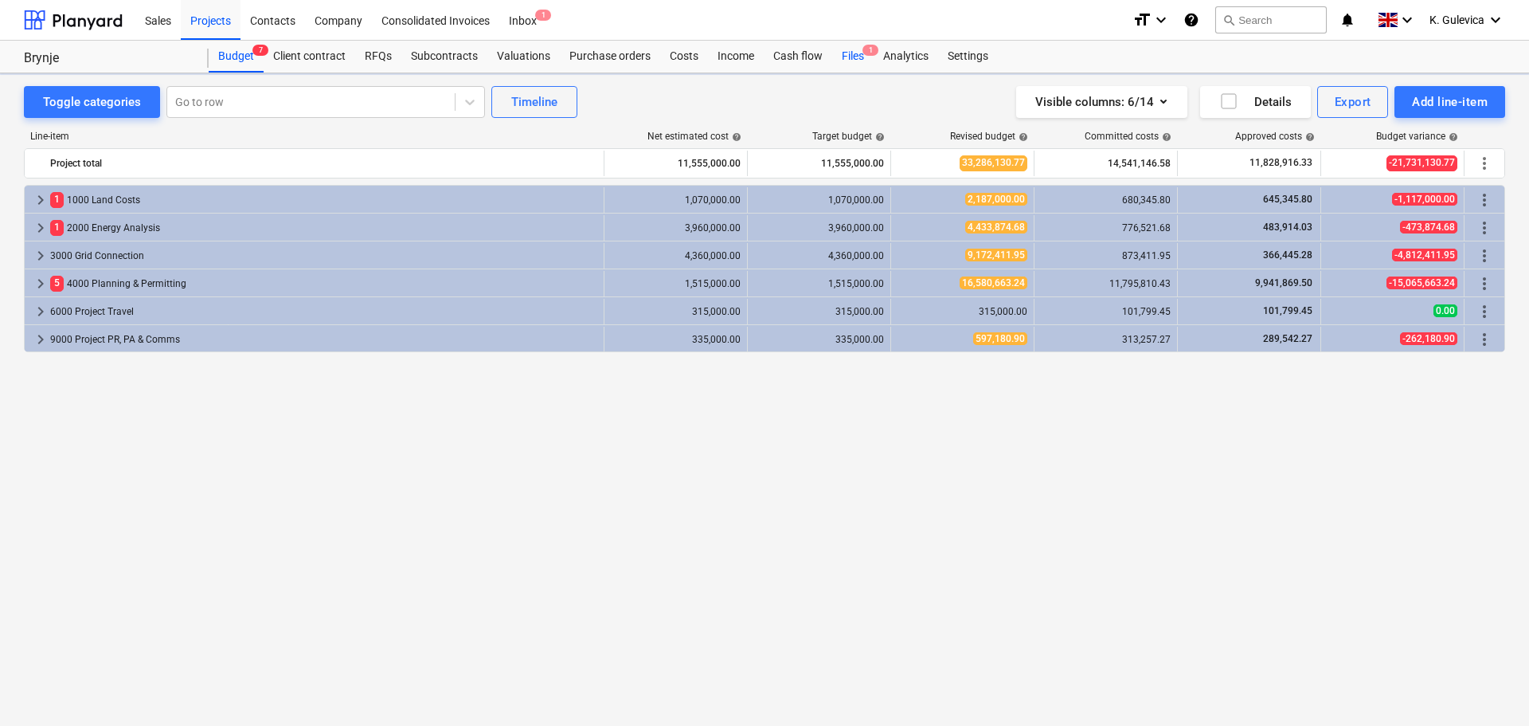
click at [855, 57] on div "Files 1" at bounding box center [852, 57] width 41 height 32
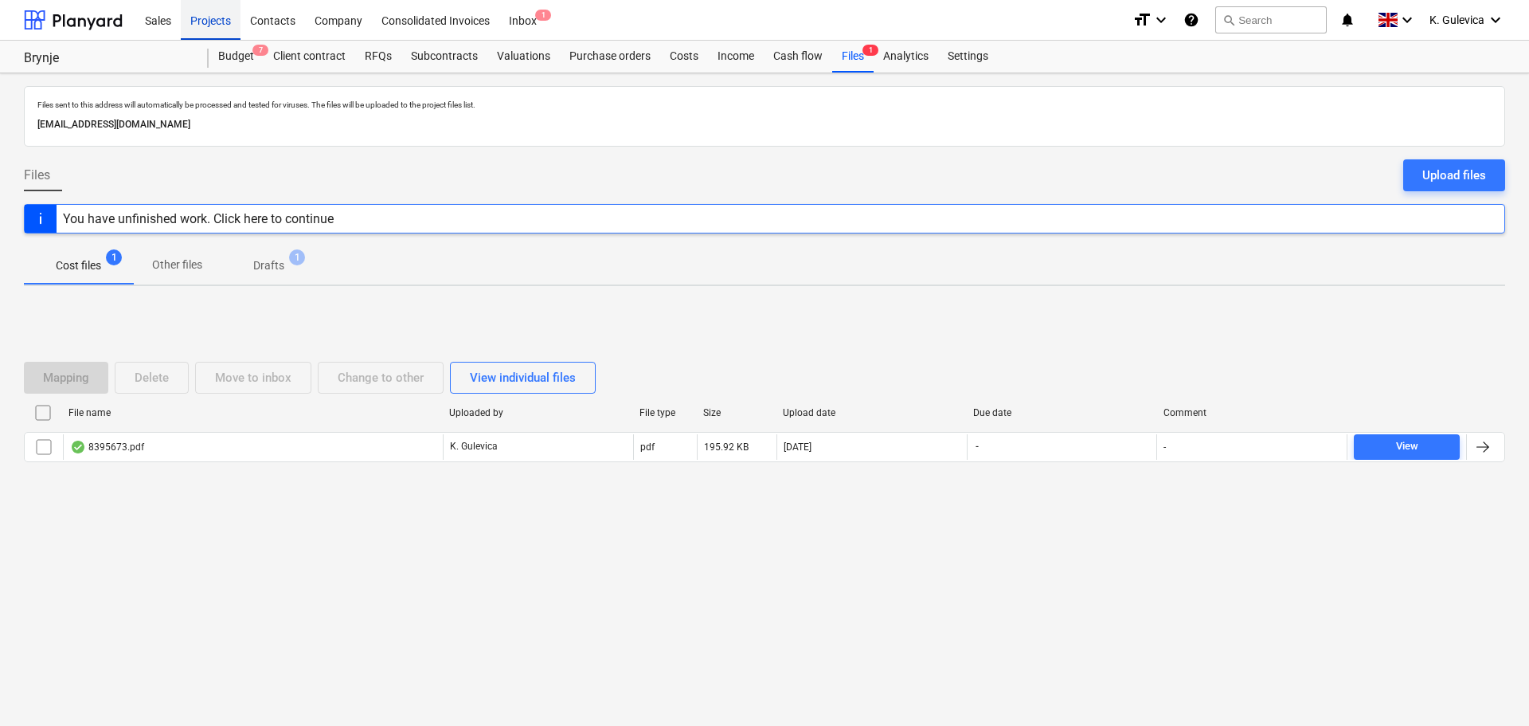
click at [202, 21] on div "Projects" at bounding box center [211, 19] width 60 height 41
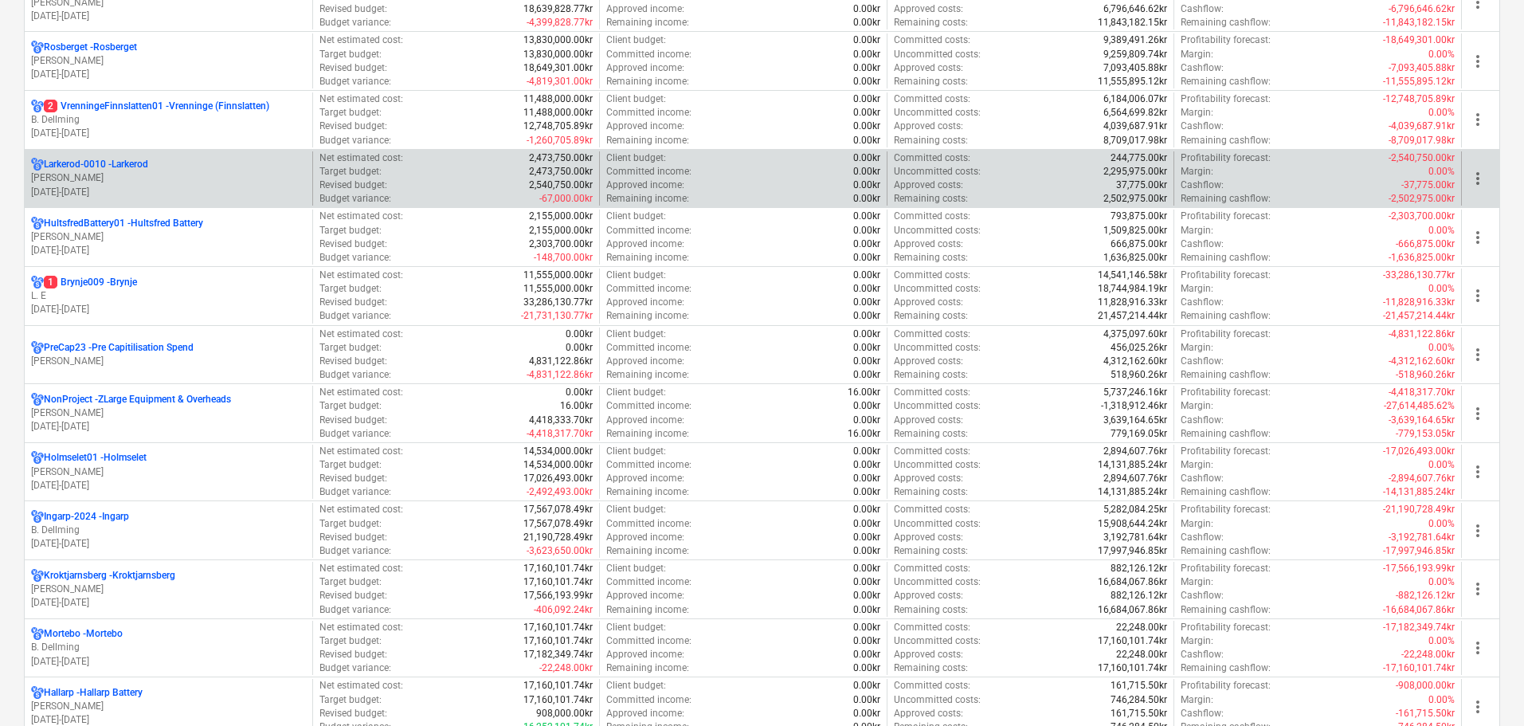
scroll to position [876, 0]
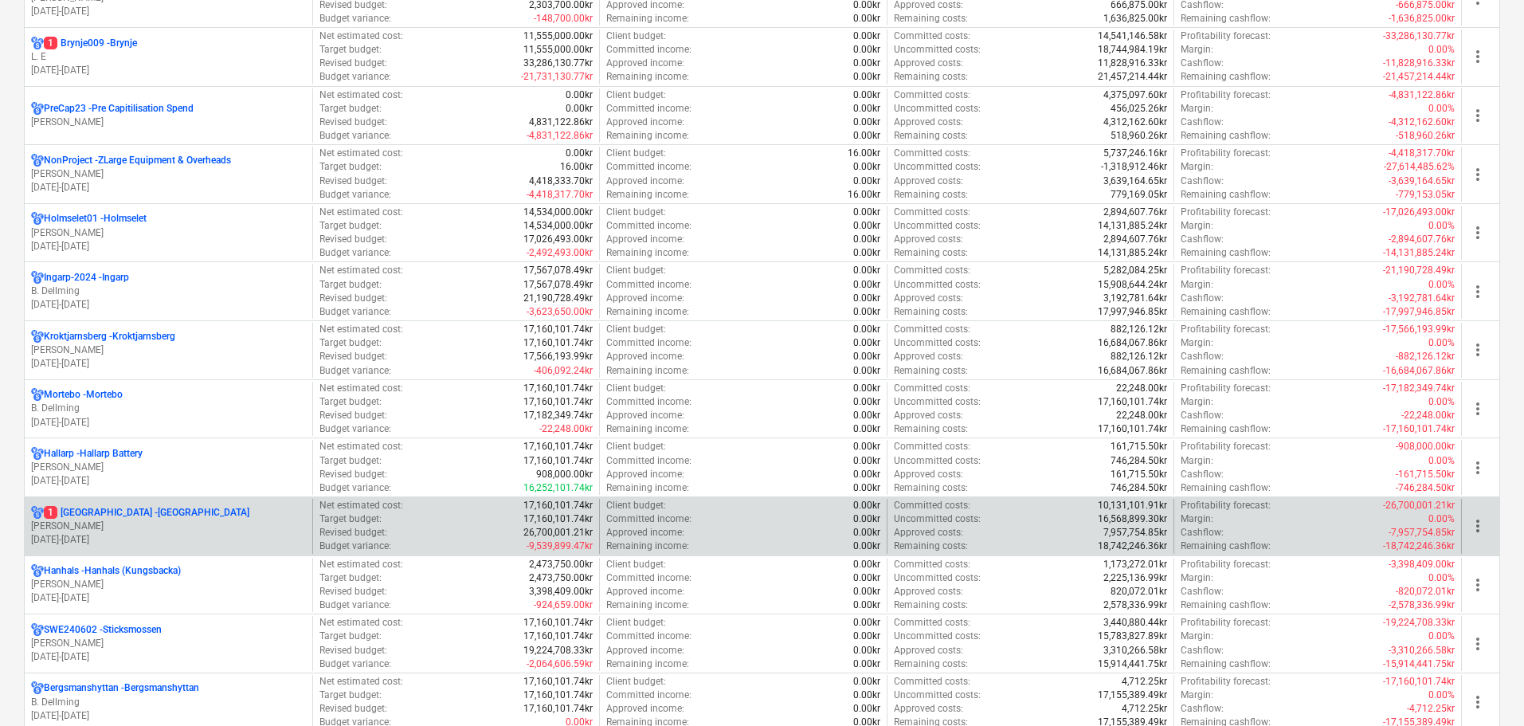
click at [256, 521] on p "[PERSON_NAME]" at bounding box center [168, 526] width 275 height 14
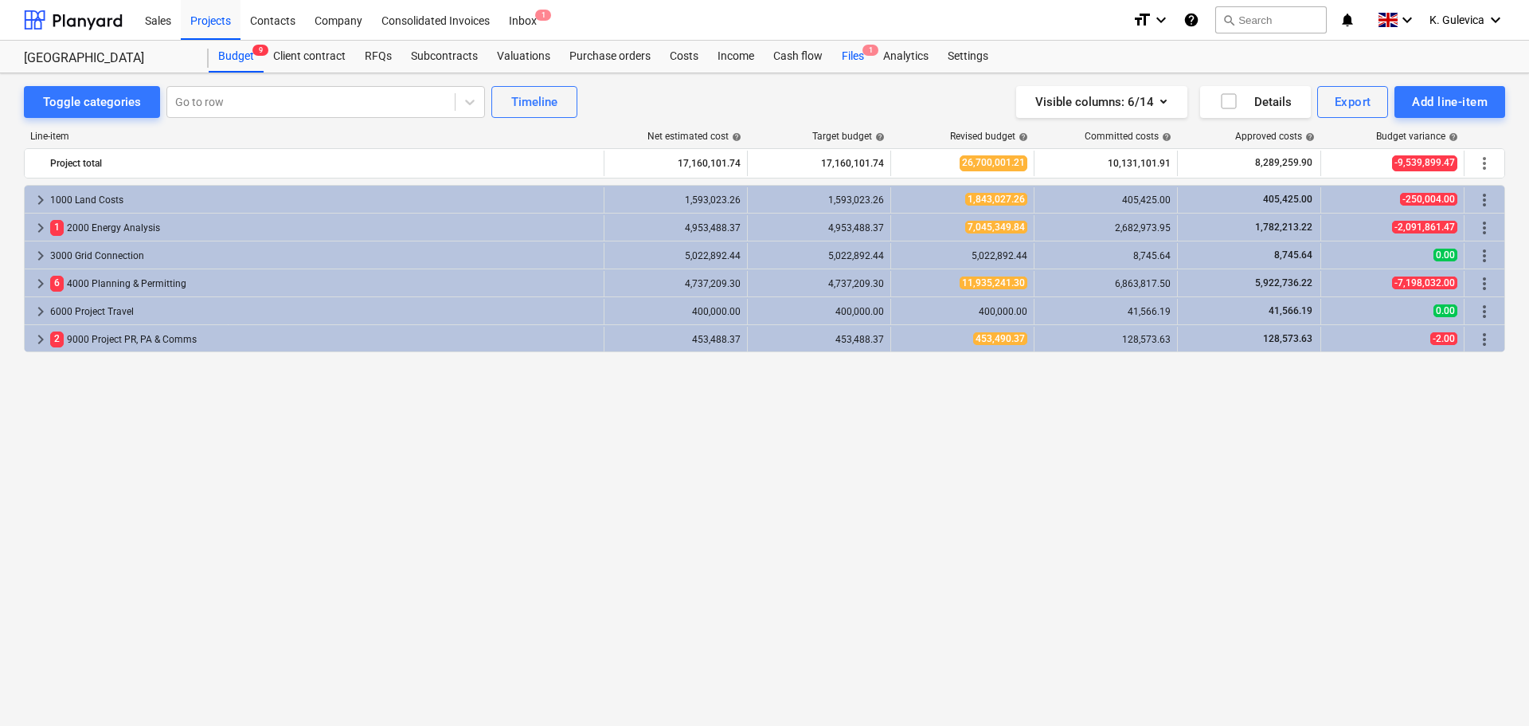
click at [846, 61] on div "Files 1" at bounding box center [852, 57] width 41 height 32
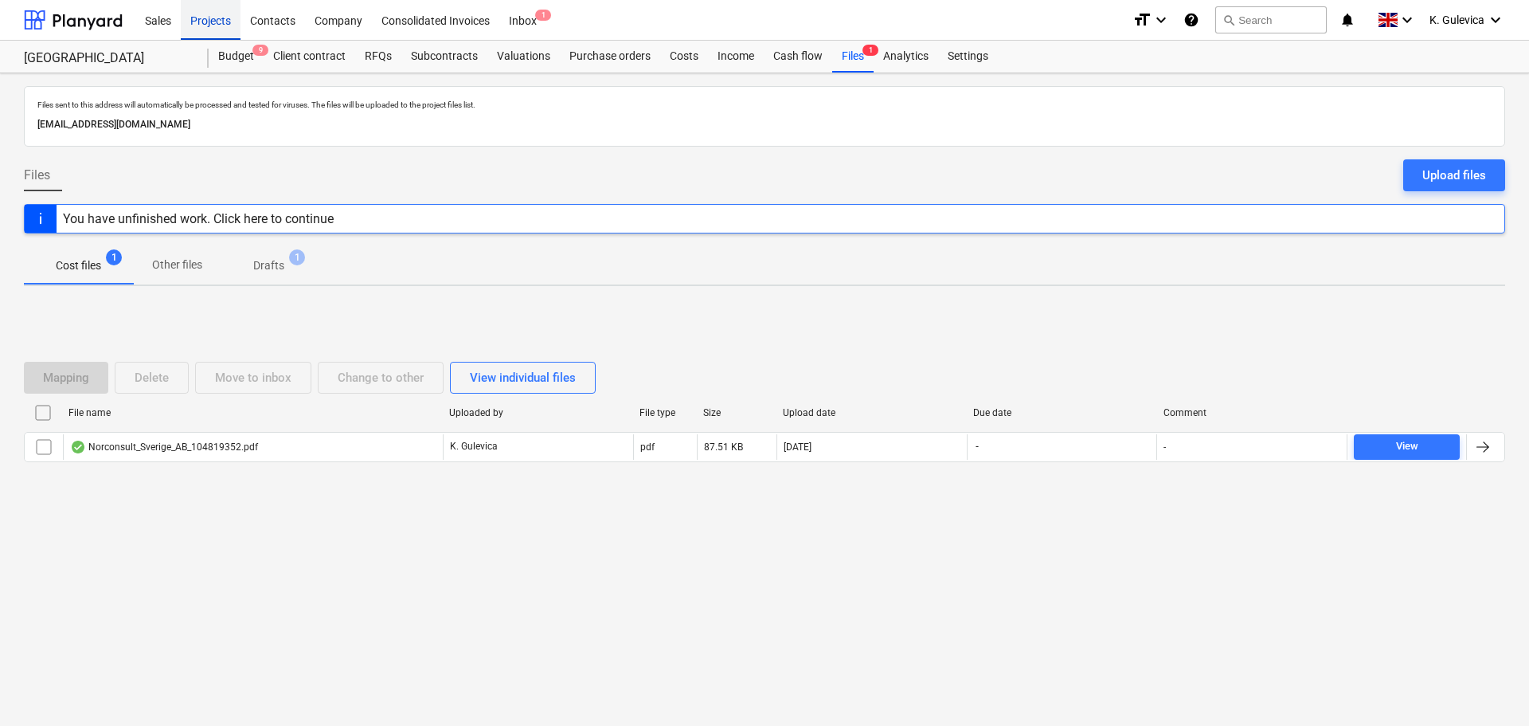
click at [211, 22] on div "Projects" at bounding box center [211, 19] width 60 height 41
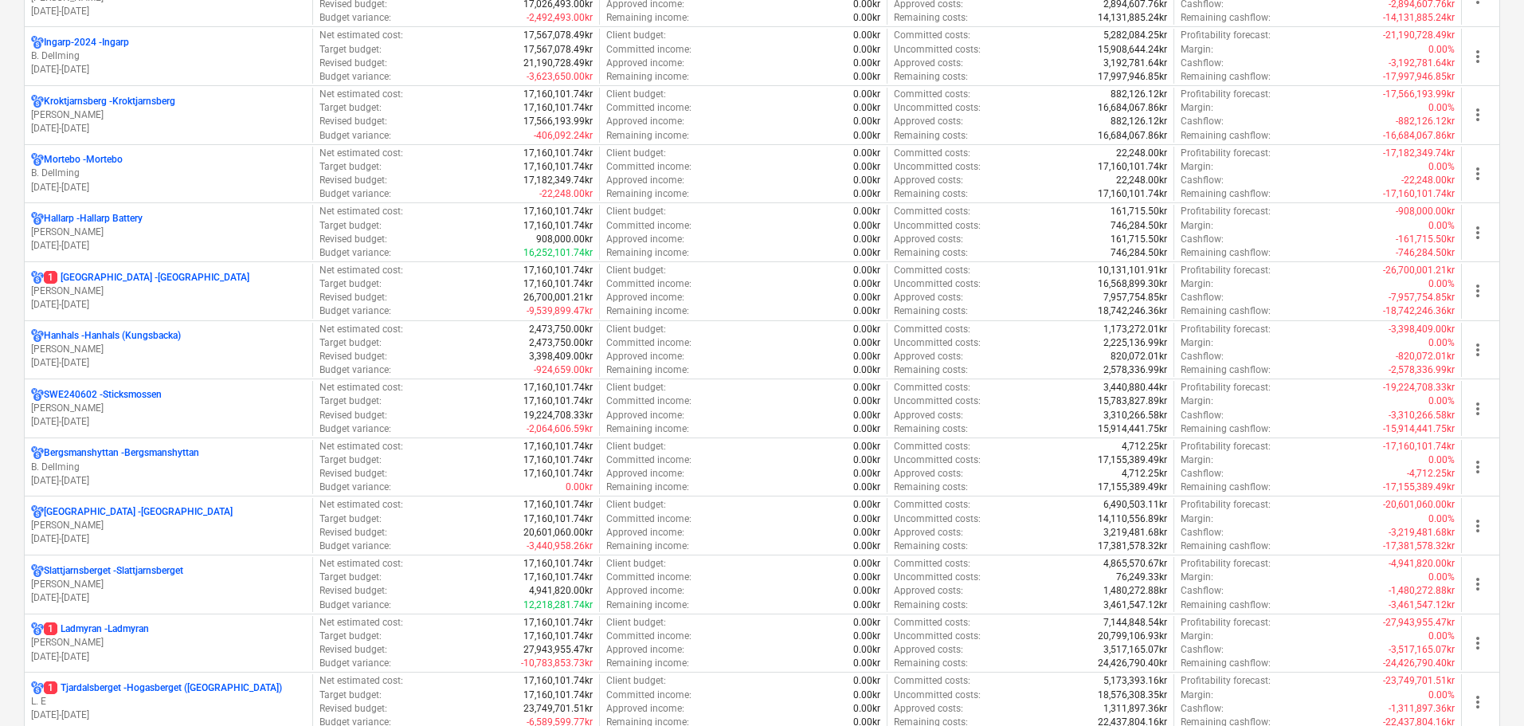
scroll to position [1115, 0]
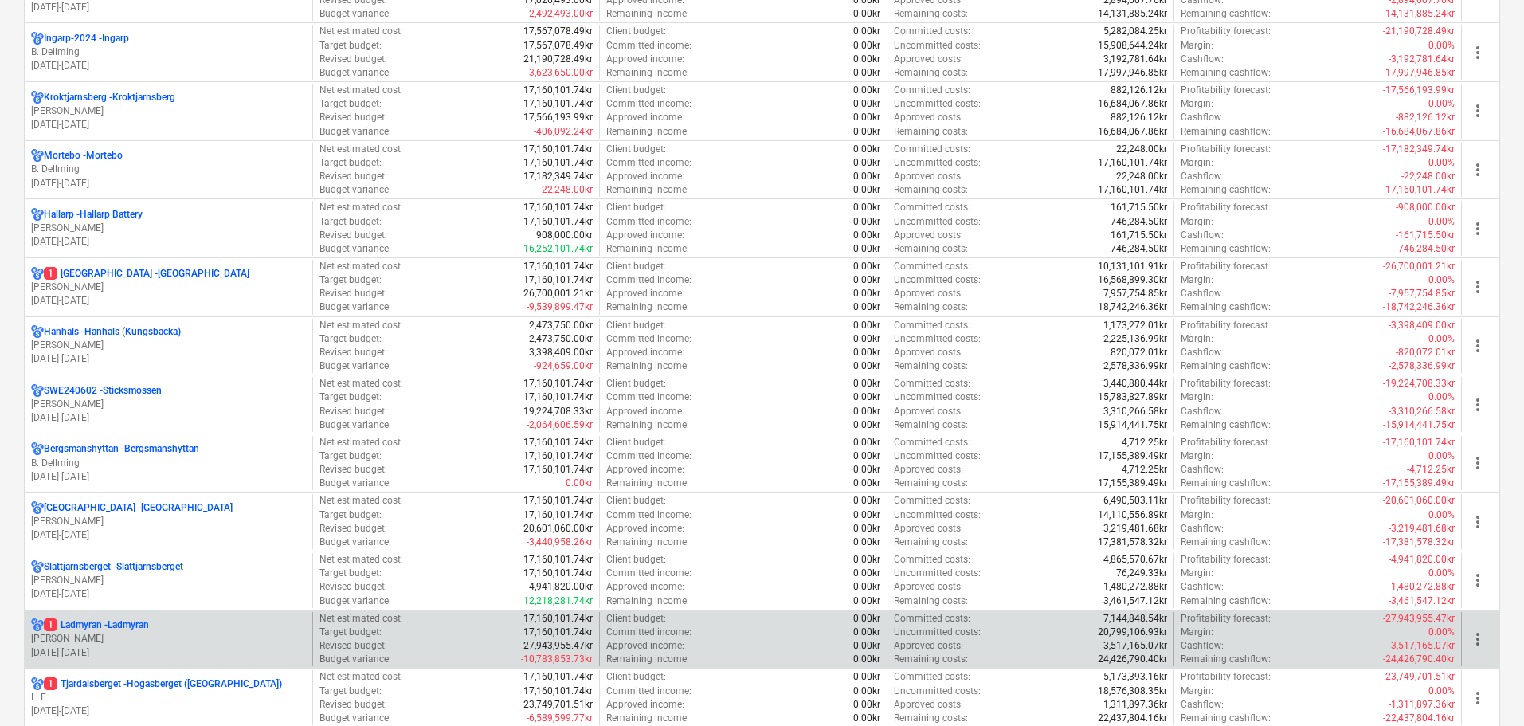
click at [192, 633] on p "[PERSON_NAME]" at bounding box center [168, 639] width 275 height 14
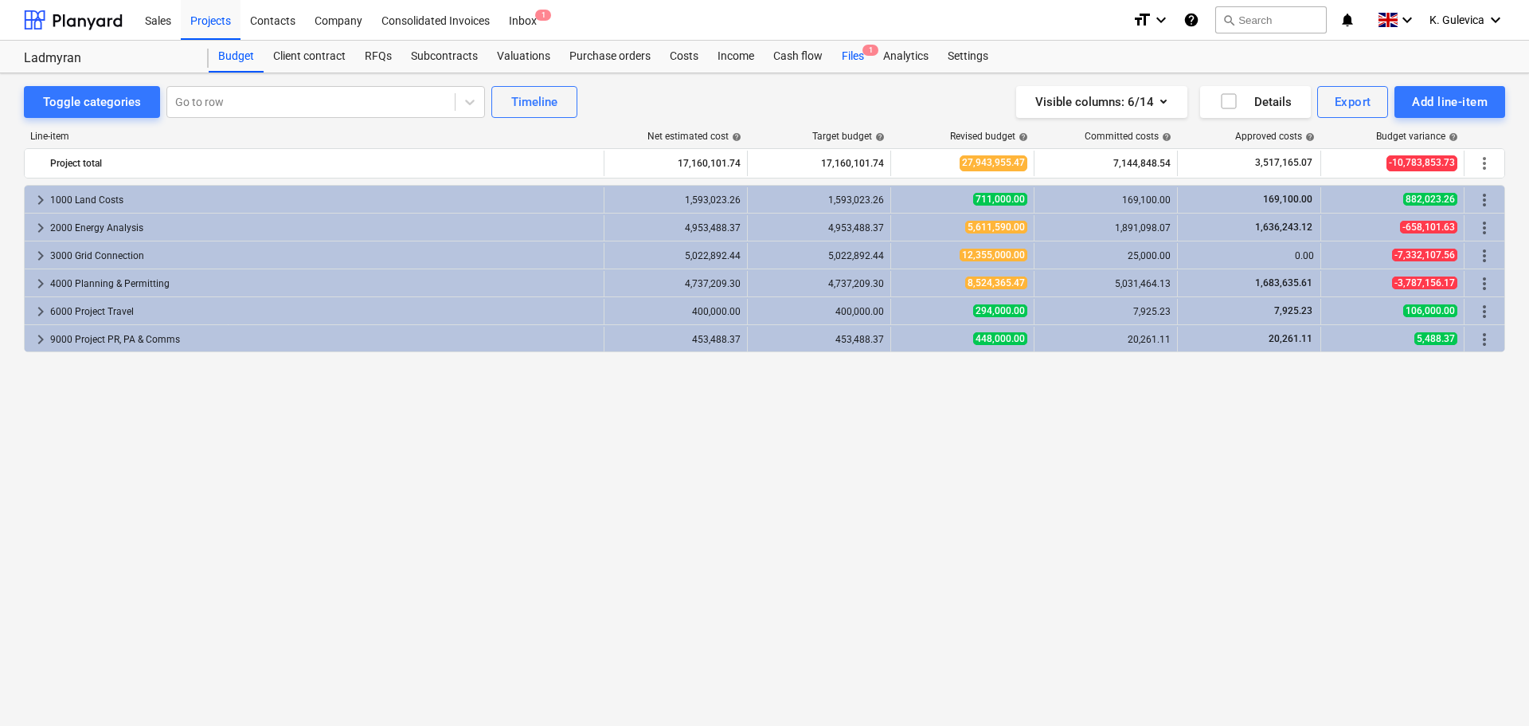
click at [862, 58] on div "Files 1" at bounding box center [852, 57] width 41 height 32
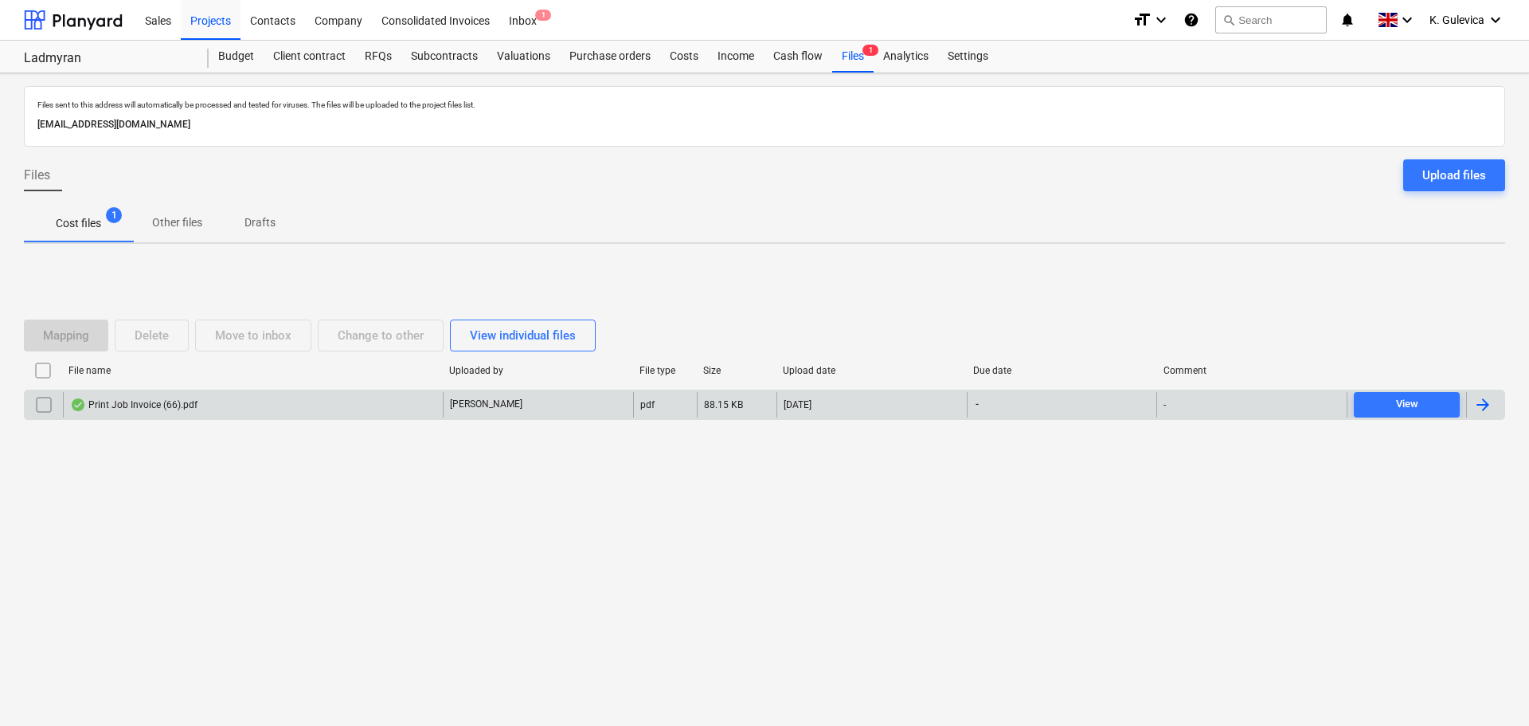
click at [326, 402] on div "Print Job Invoice (66).pdf" at bounding box center [253, 404] width 380 height 25
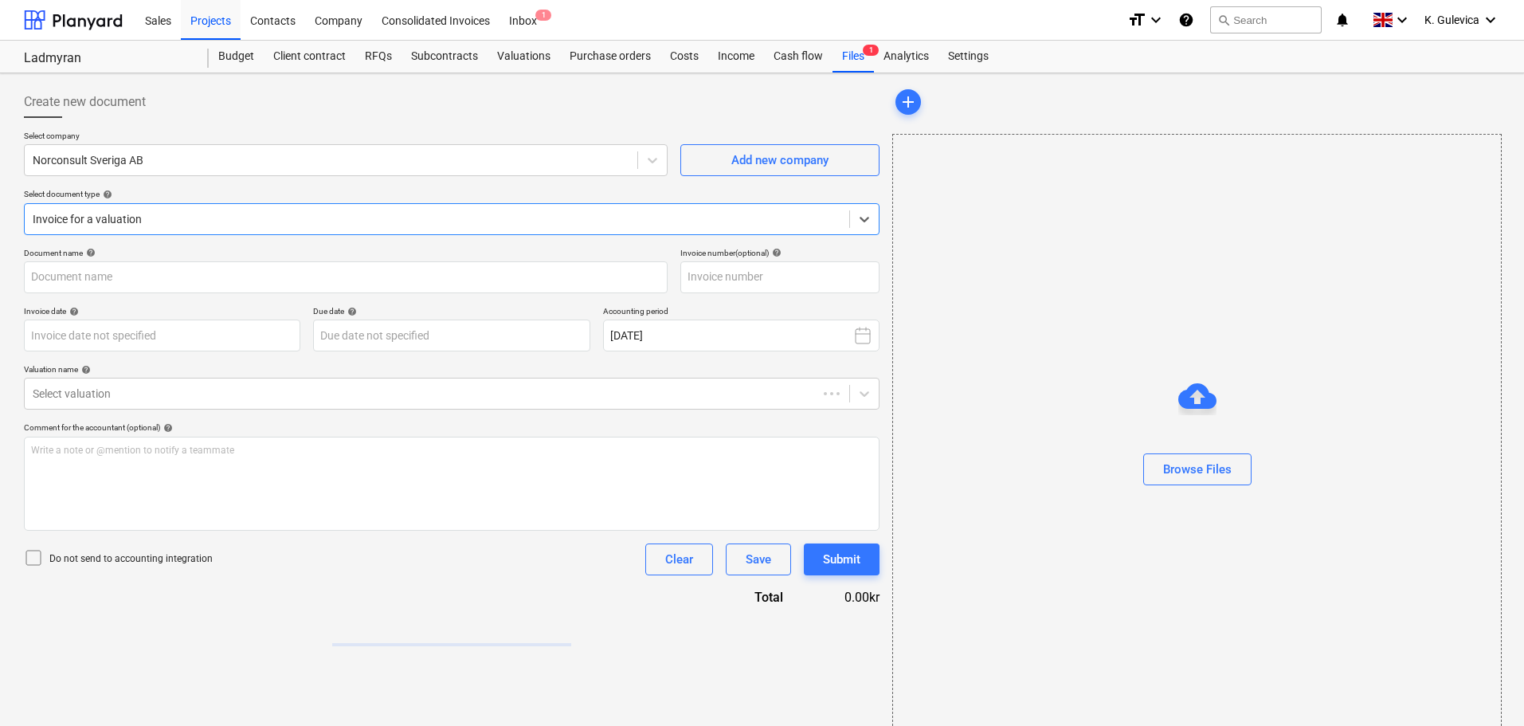
type input "104820100"
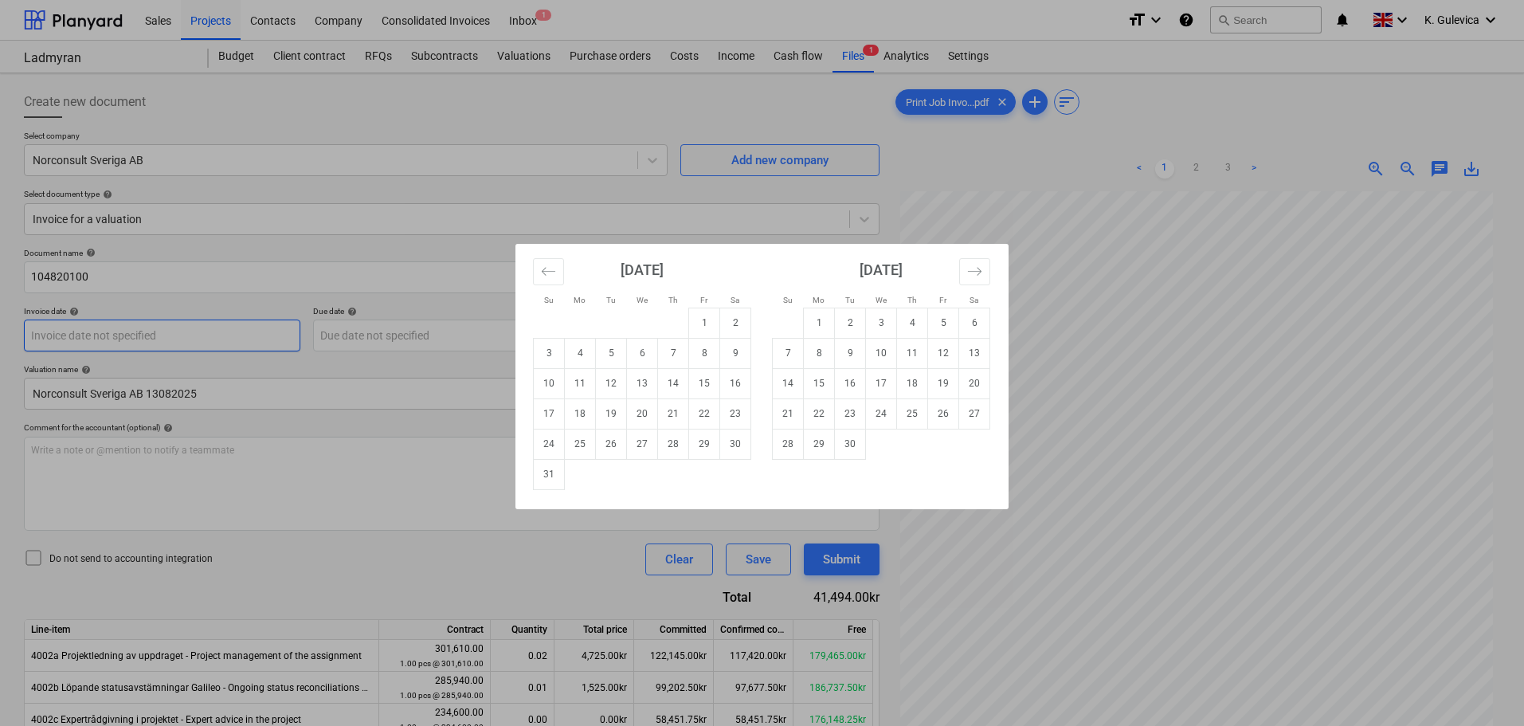
click at [234, 343] on body "Sales Projects Contacts Company Consolidated Invoices Inbox 1 format_size keybo…" at bounding box center [762, 363] width 1524 height 726
drag, startPoint x: 704, startPoint y: 384, endPoint x: 689, endPoint y: 382, distance: 15.2
click at [703, 384] on td "15" at bounding box center [704, 383] width 31 height 30
type input "[DATE]"
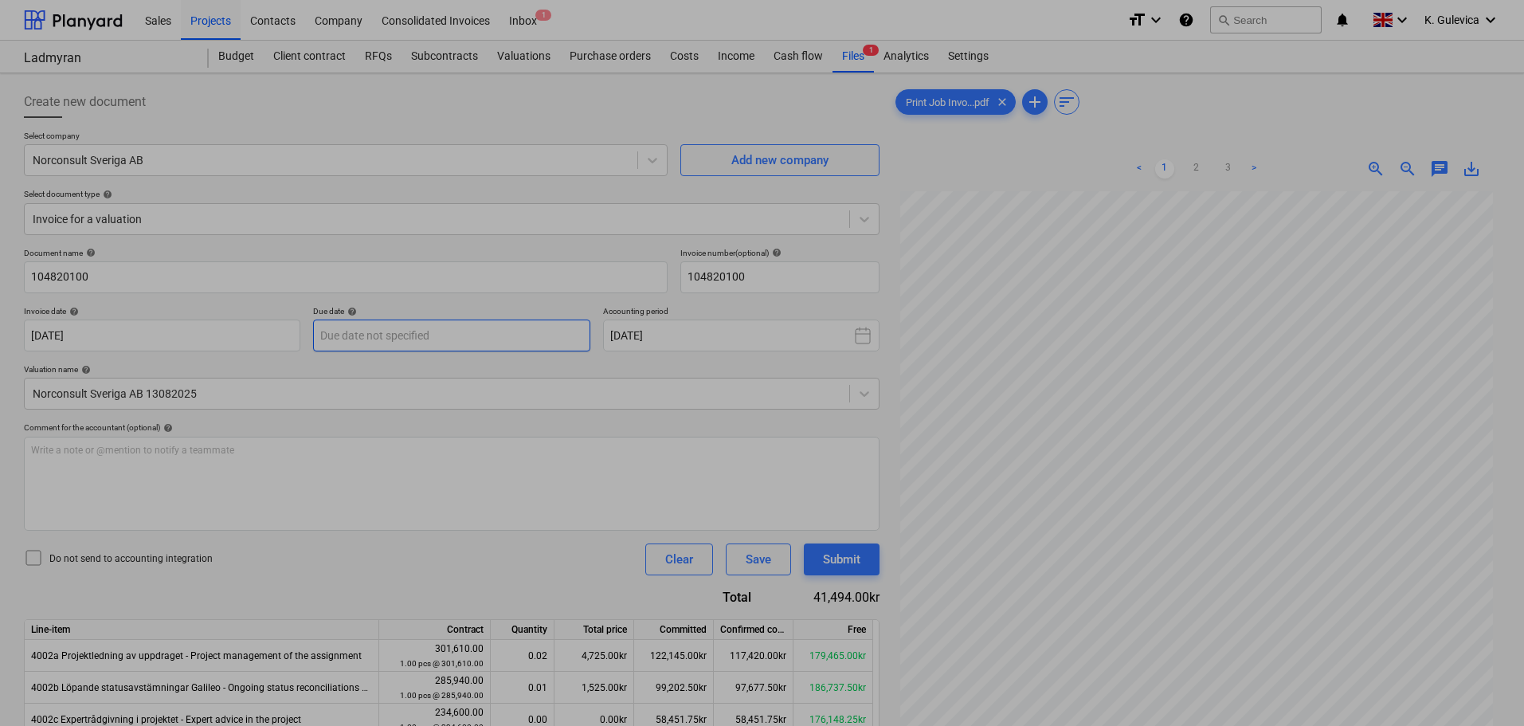
click at [506, 332] on body "Sales Projects Contacts Company Consolidated Invoices Inbox 1 format_size keybo…" at bounding box center [762, 363] width 1524 height 726
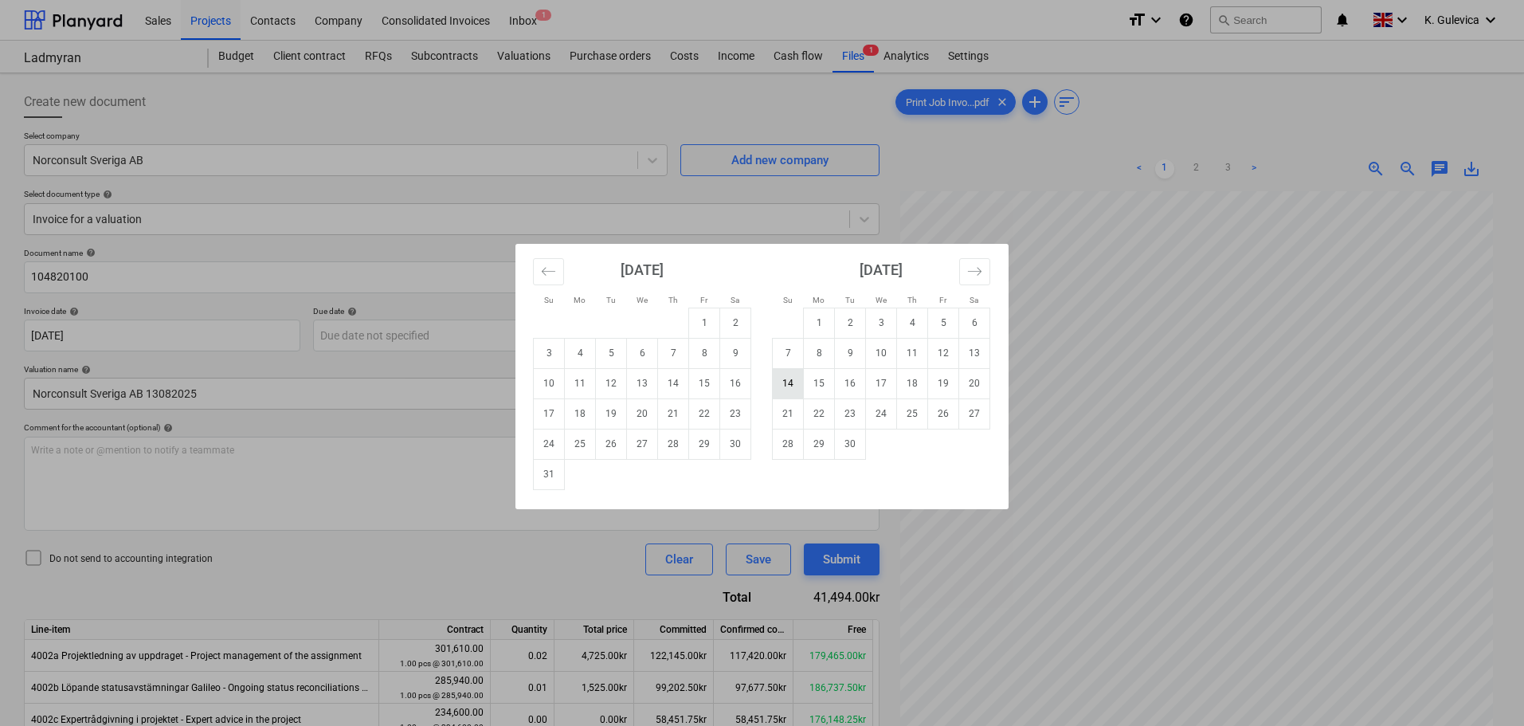
click at [782, 382] on td "14" at bounding box center [788, 383] width 31 height 30
type input "[DATE]"
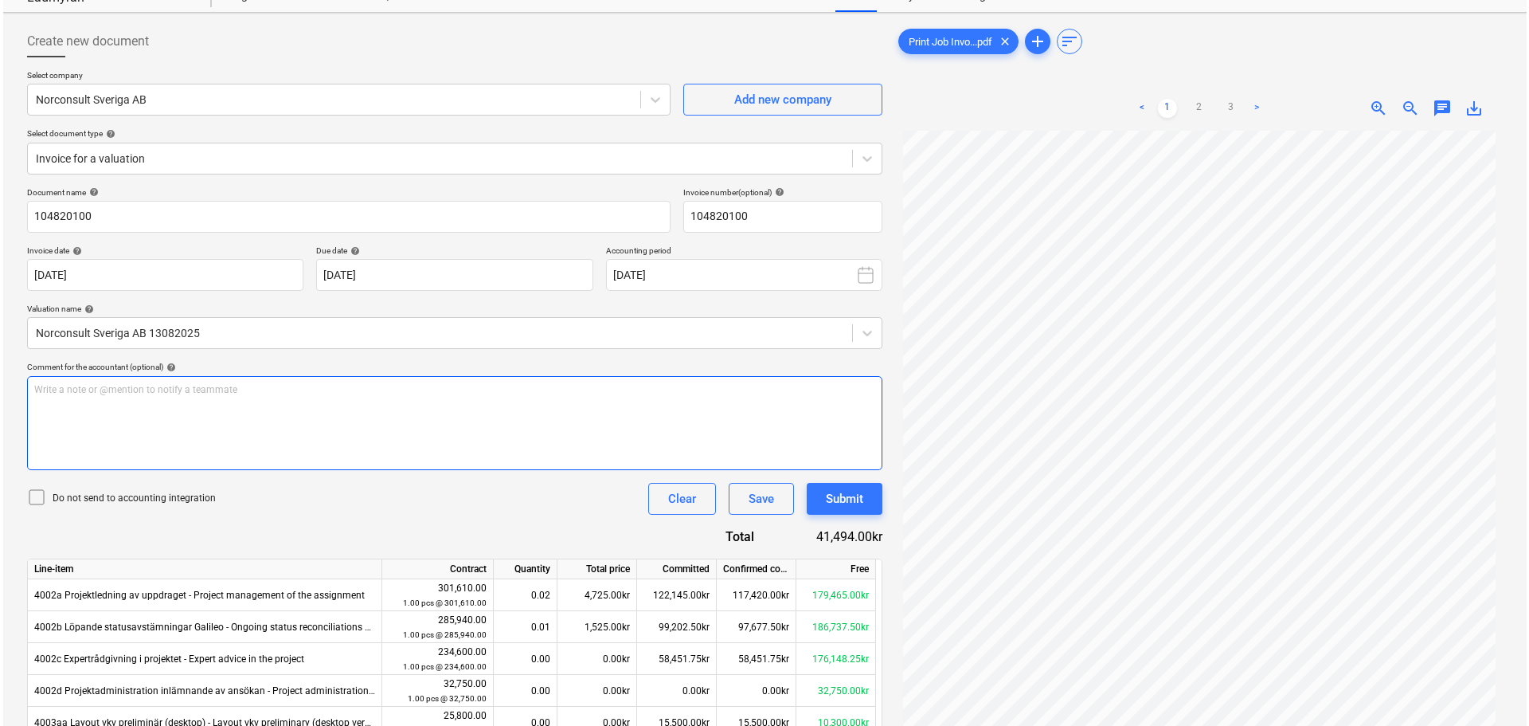
scroll to position [159, 0]
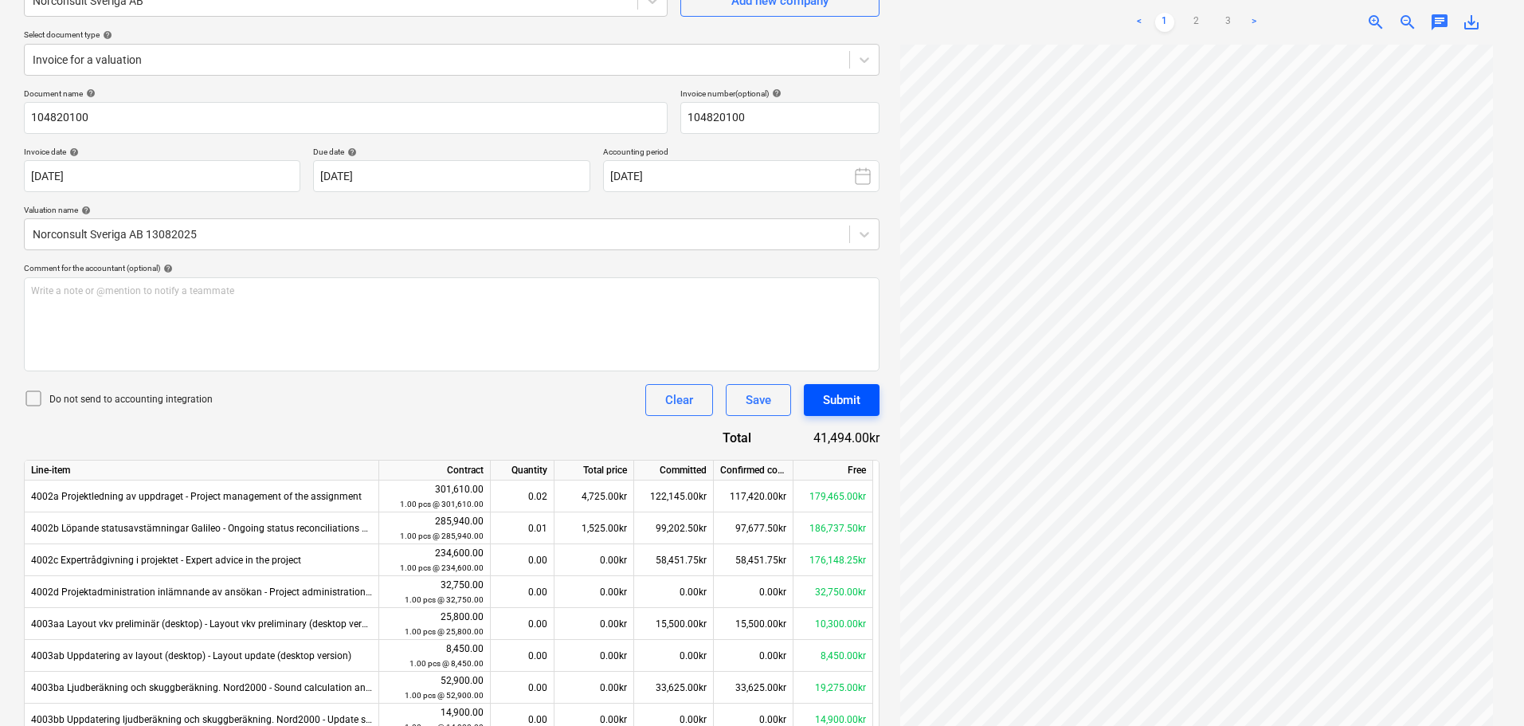
click at [846, 406] on div "Submit" at bounding box center [841, 400] width 37 height 21
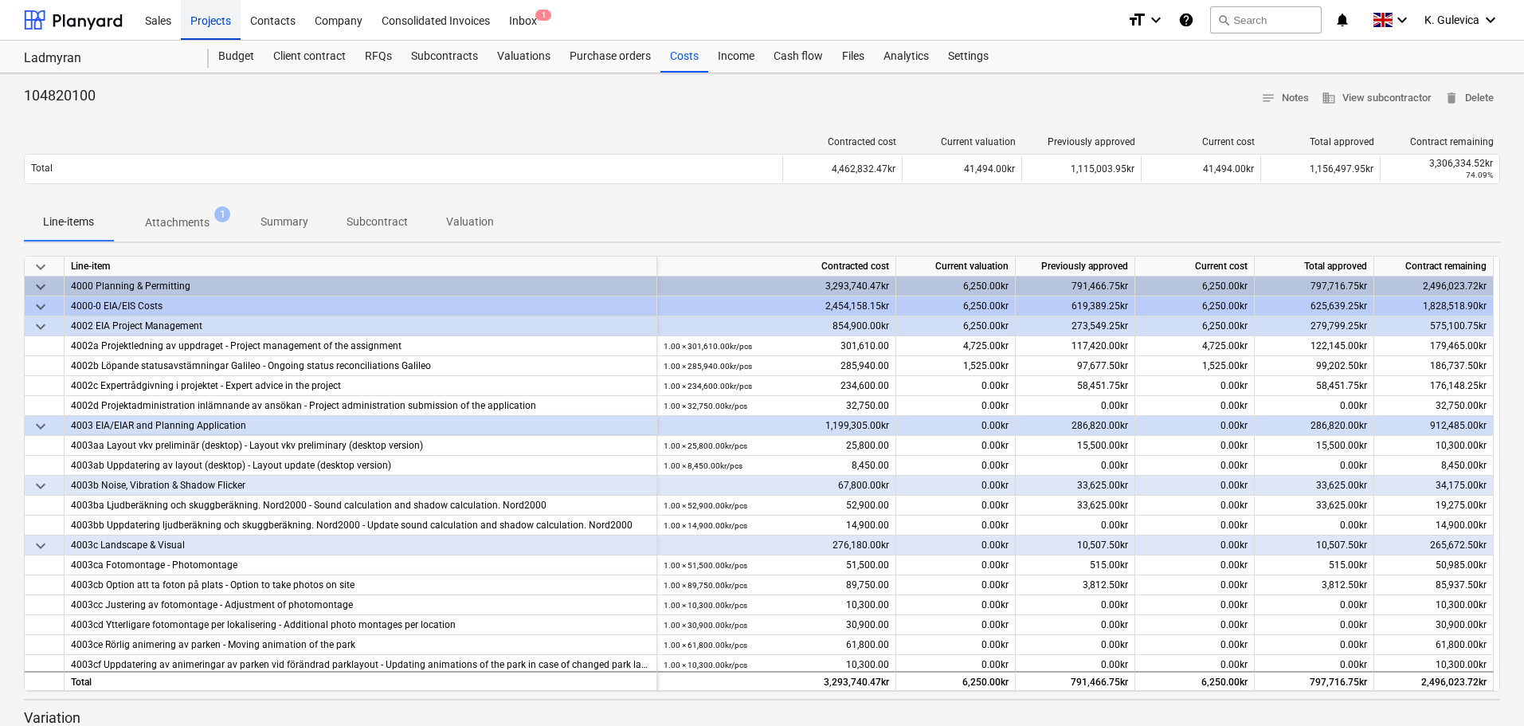
click at [210, 14] on div "Projects" at bounding box center [211, 19] width 60 height 41
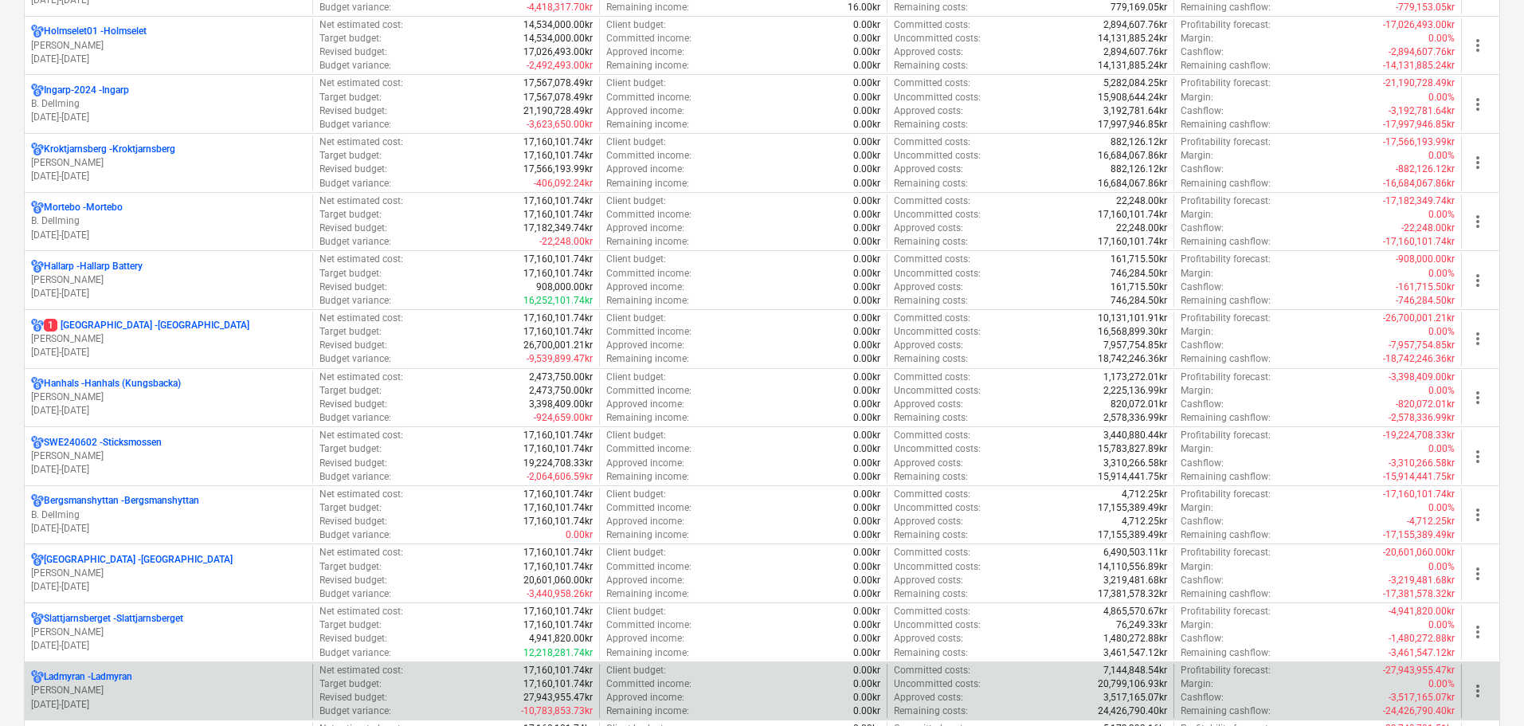
scroll to position [1354, 0]
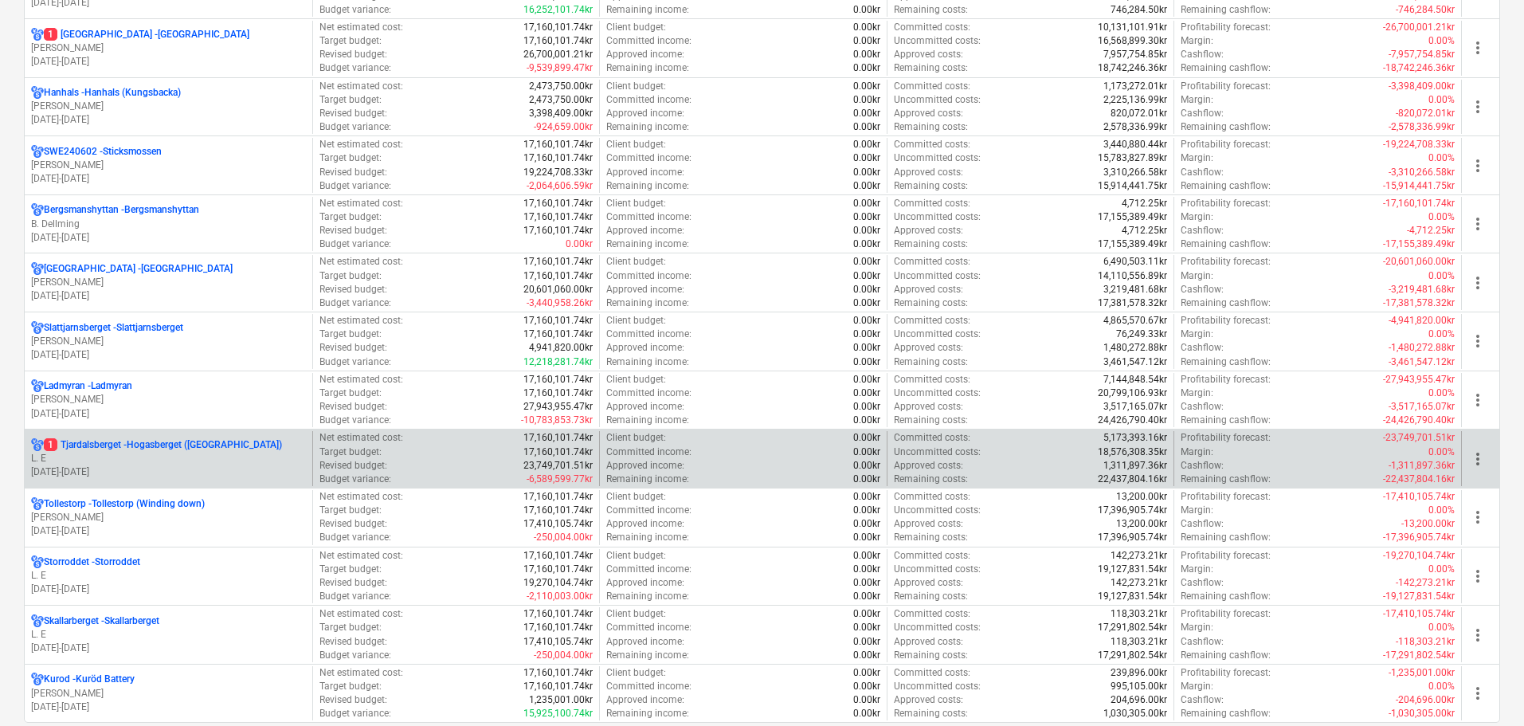
click at [112, 454] on p "L. E" at bounding box center [168, 459] width 275 height 14
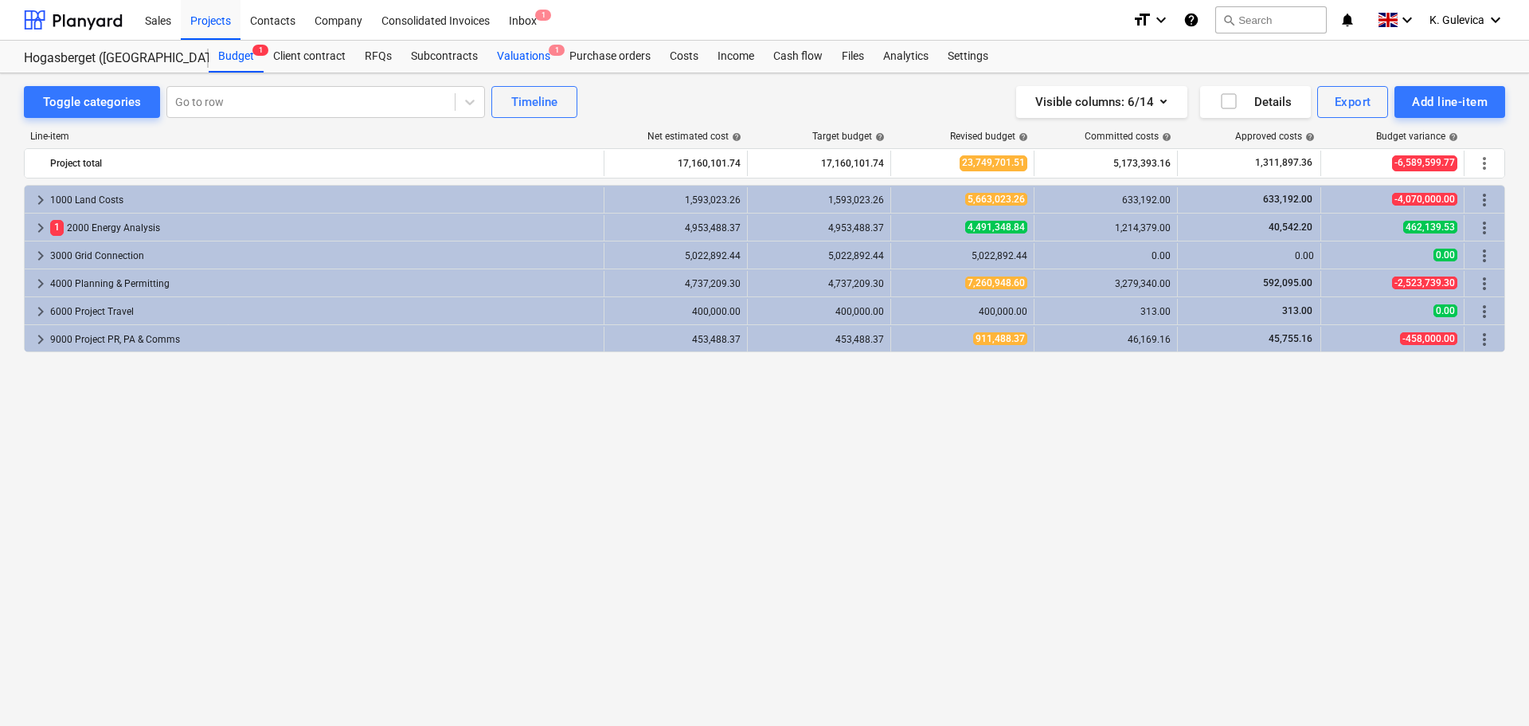
click at [507, 53] on div "Valuations 1" at bounding box center [523, 57] width 72 height 32
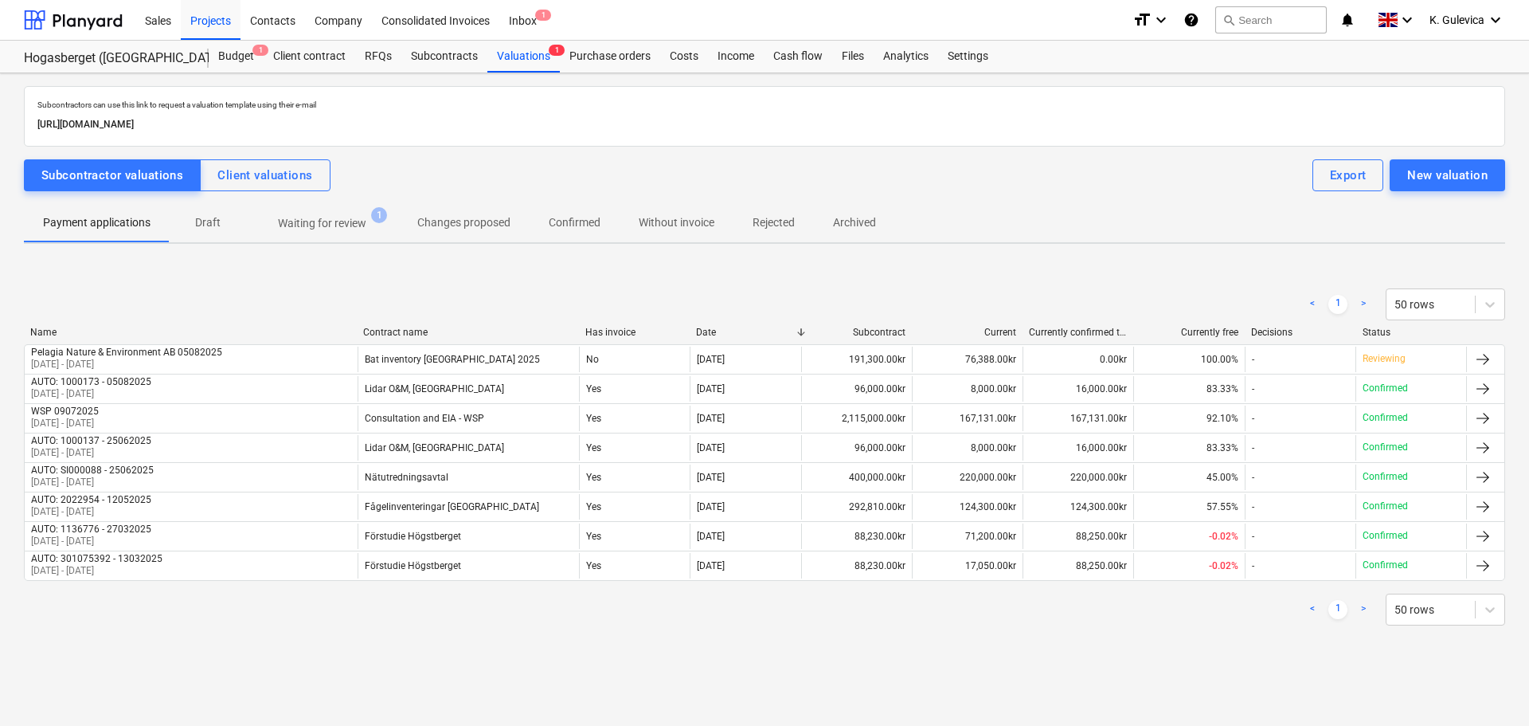
click at [350, 220] on p "Waiting for review" at bounding box center [322, 223] width 88 height 17
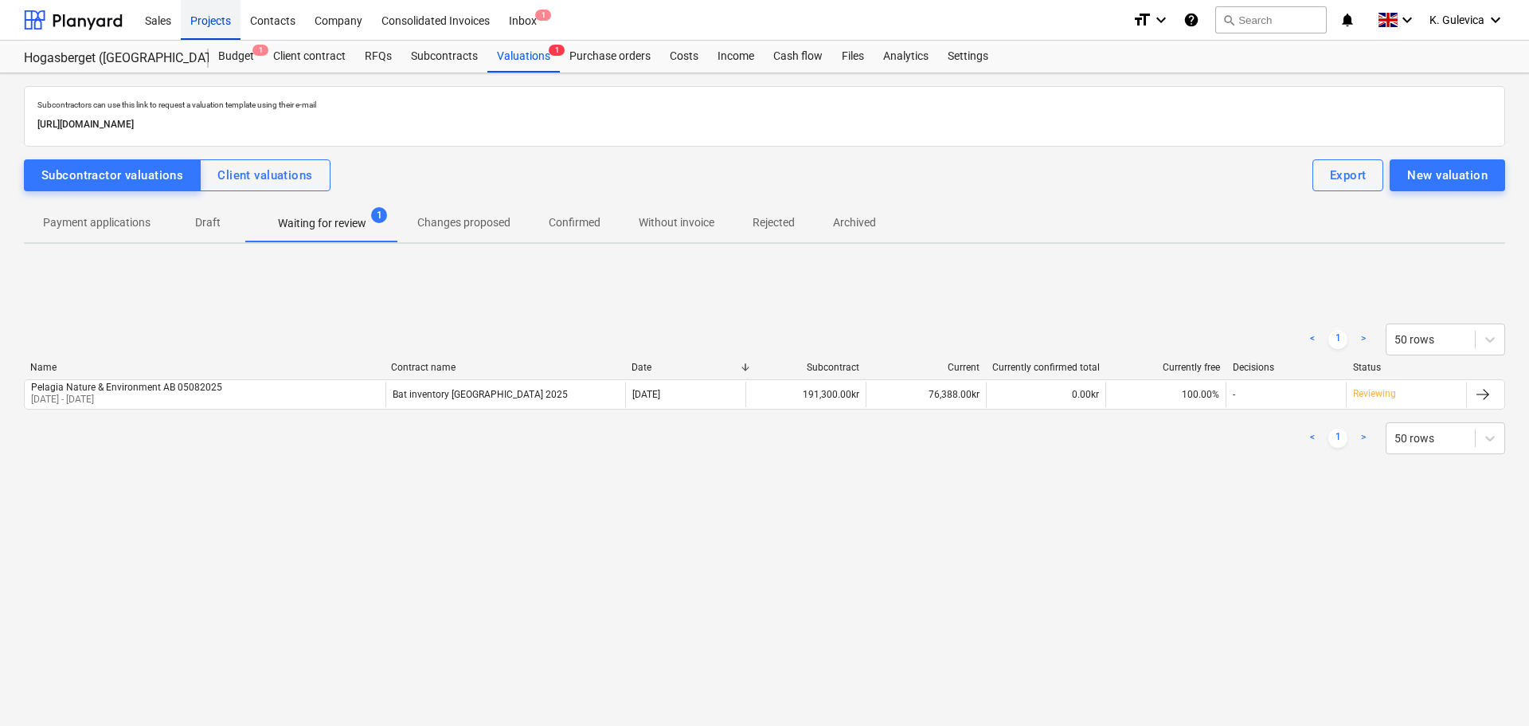
click at [213, 16] on div "Projects" at bounding box center [211, 19] width 60 height 41
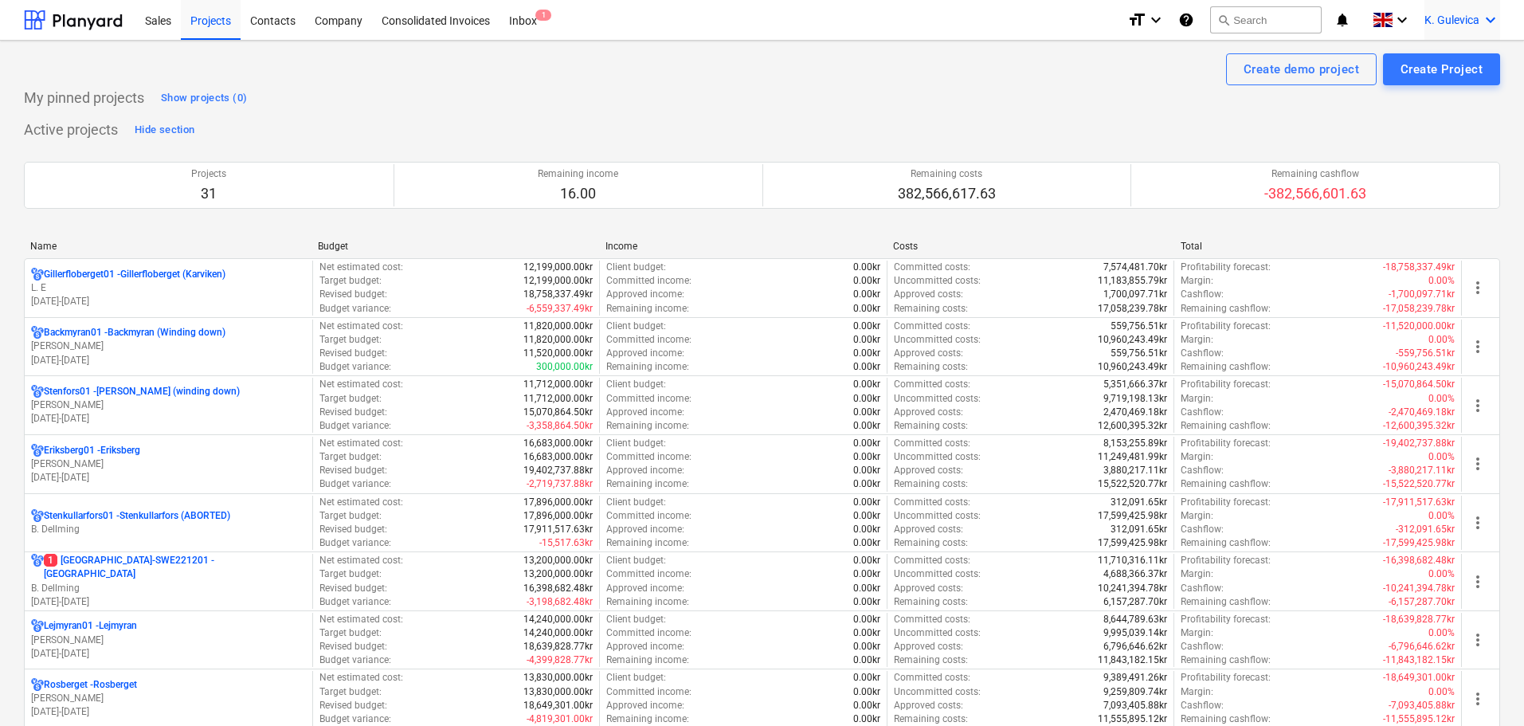
click at [1465, 23] on span "K. Gulevica" at bounding box center [1451, 20] width 55 height 13
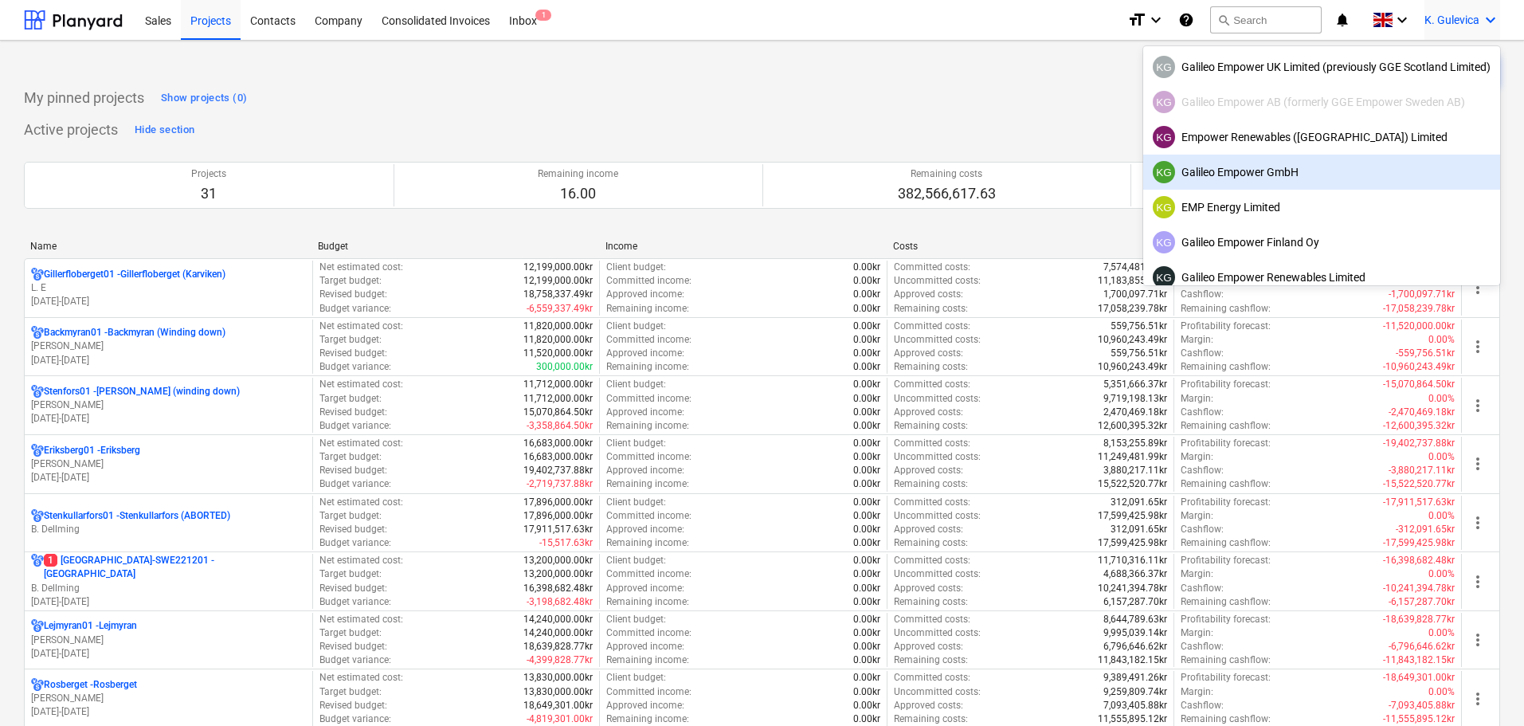
click at [1272, 171] on div "KG Galileo Empower GmbH" at bounding box center [1322, 172] width 338 height 22
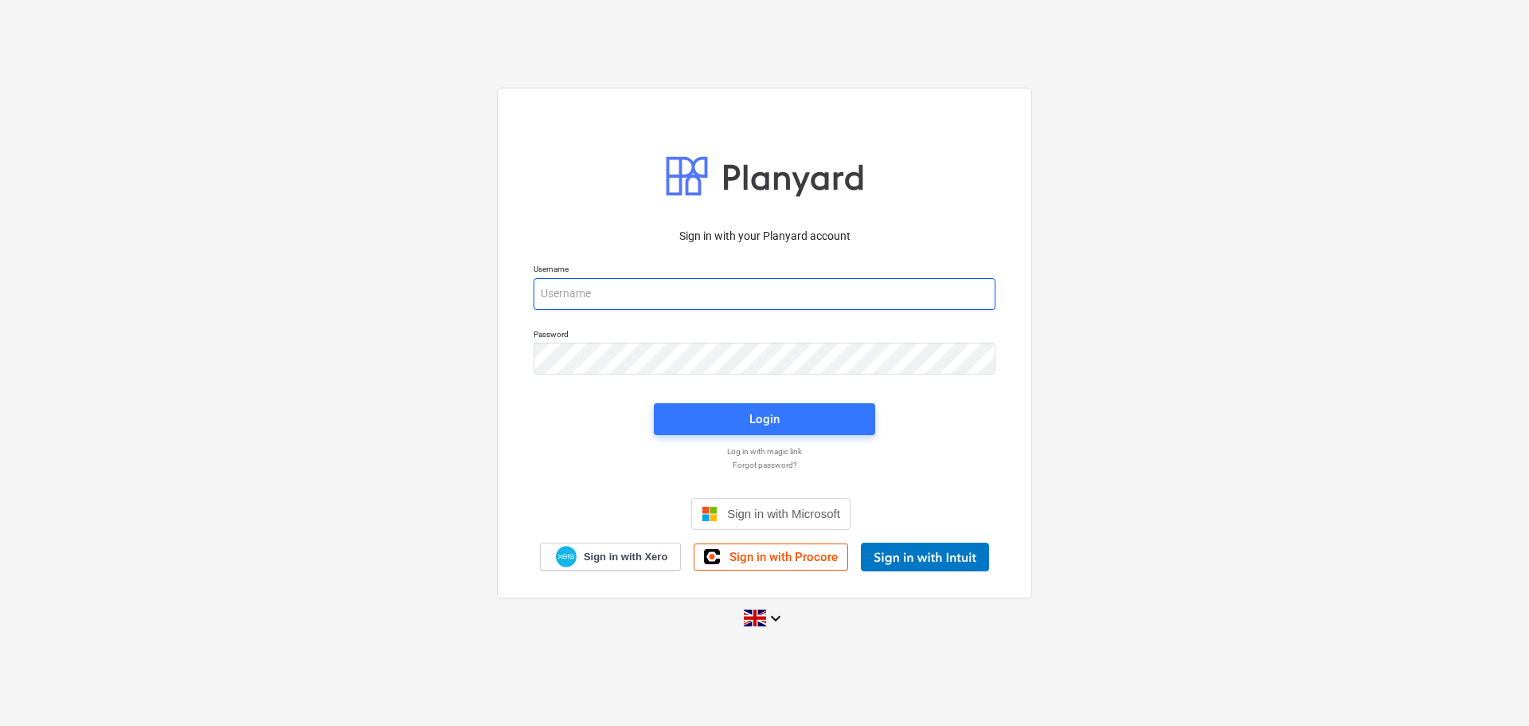
type input "[EMAIL_ADDRESS][DOMAIN_NAME]"
